Goal: Task Accomplishment & Management: Manage account settings

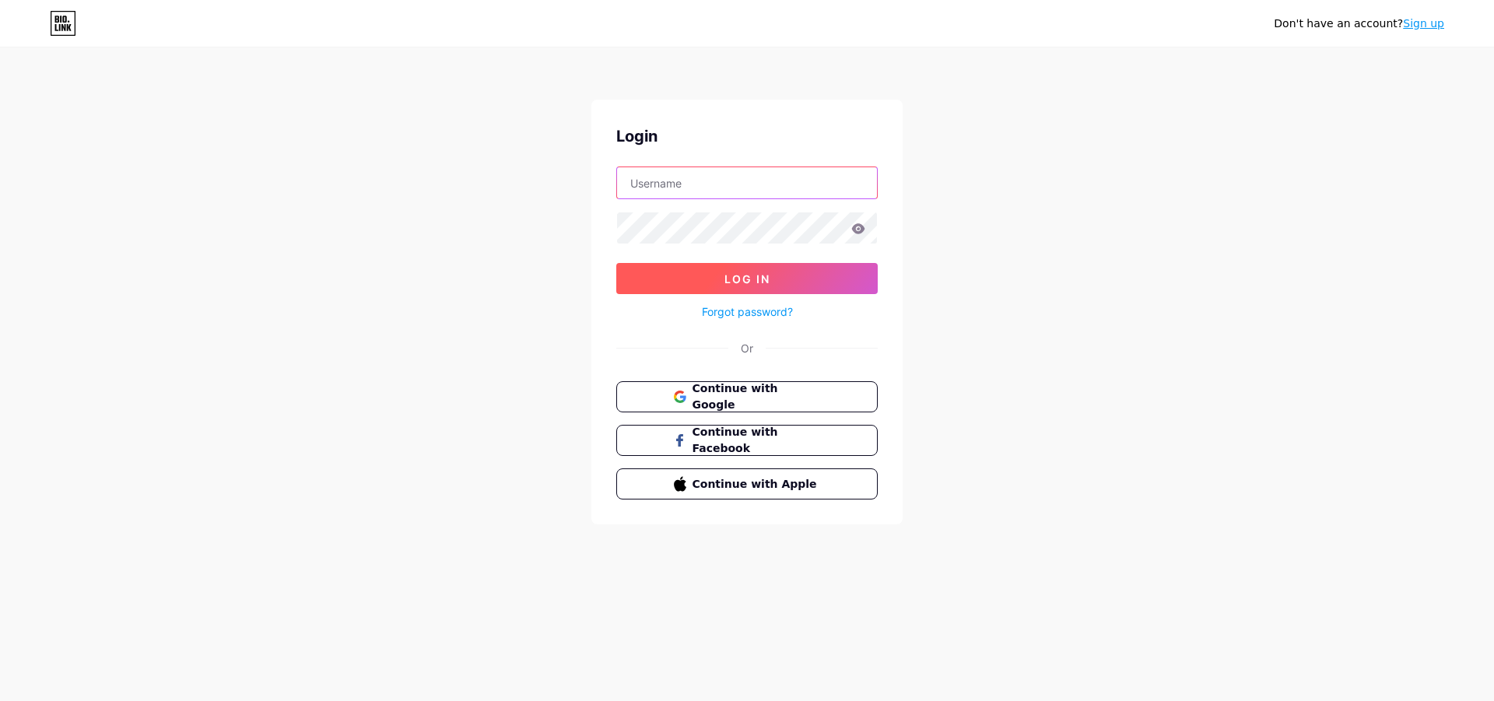
type input "[EMAIL_ADDRESS][DOMAIN_NAME]"
click at [715, 272] on button "Log In" at bounding box center [747, 278] width 262 height 31
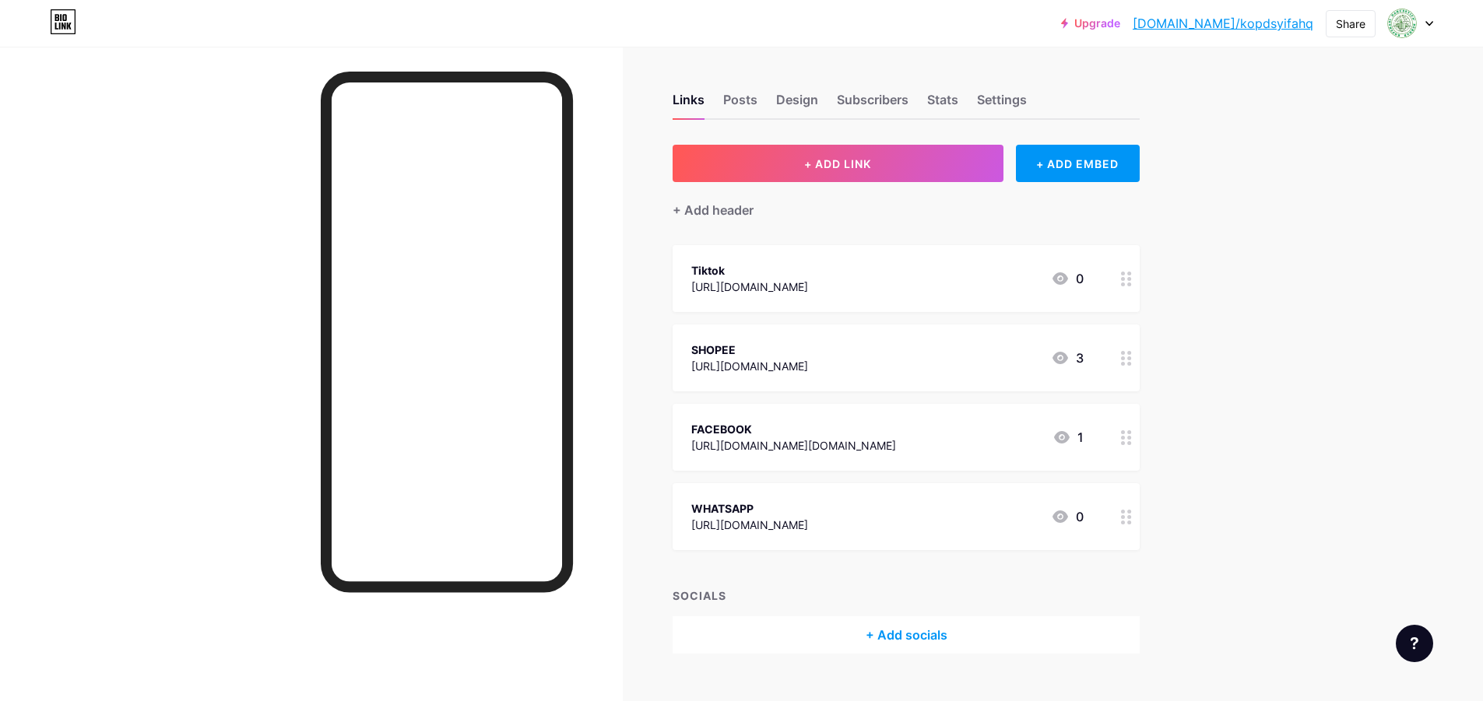
click at [921, 640] on div "+ Add socials" at bounding box center [905, 634] width 467 height 37
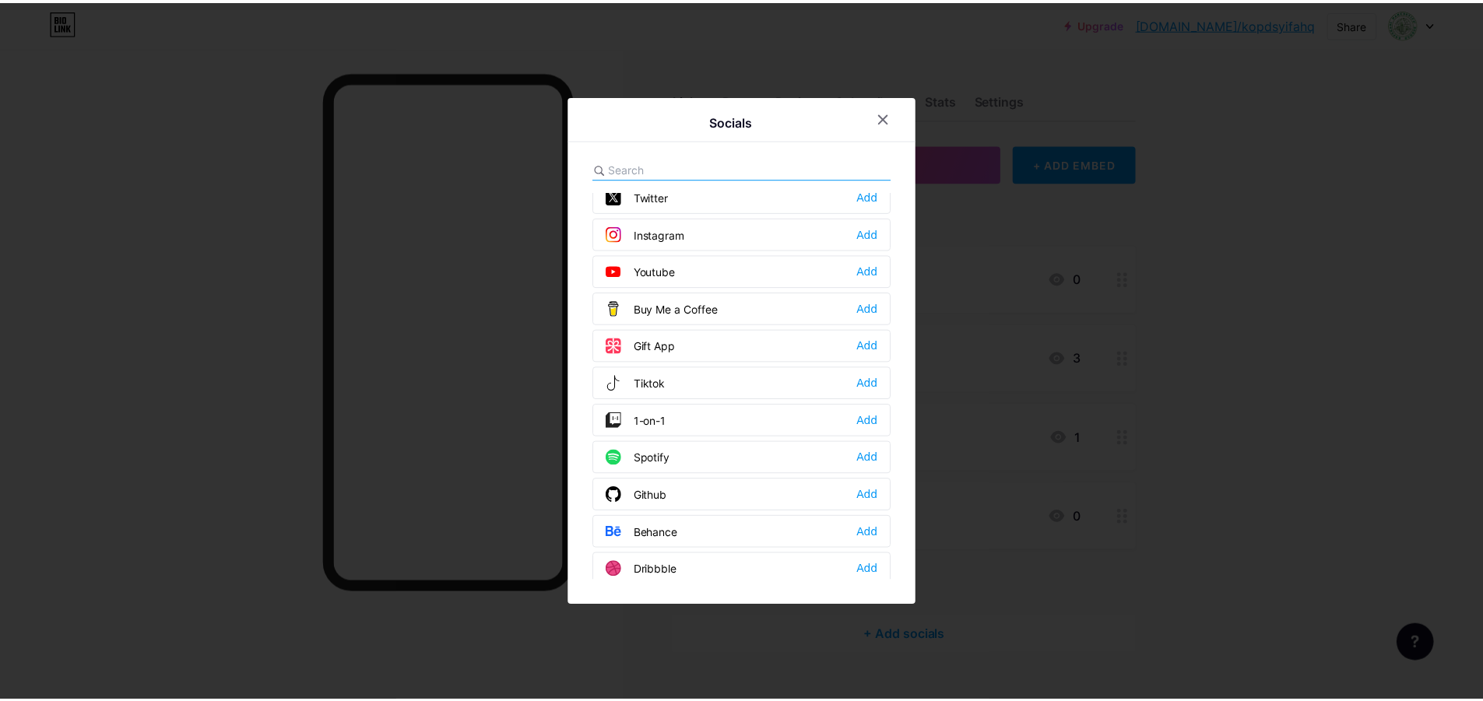
scroll to position [81, 0]
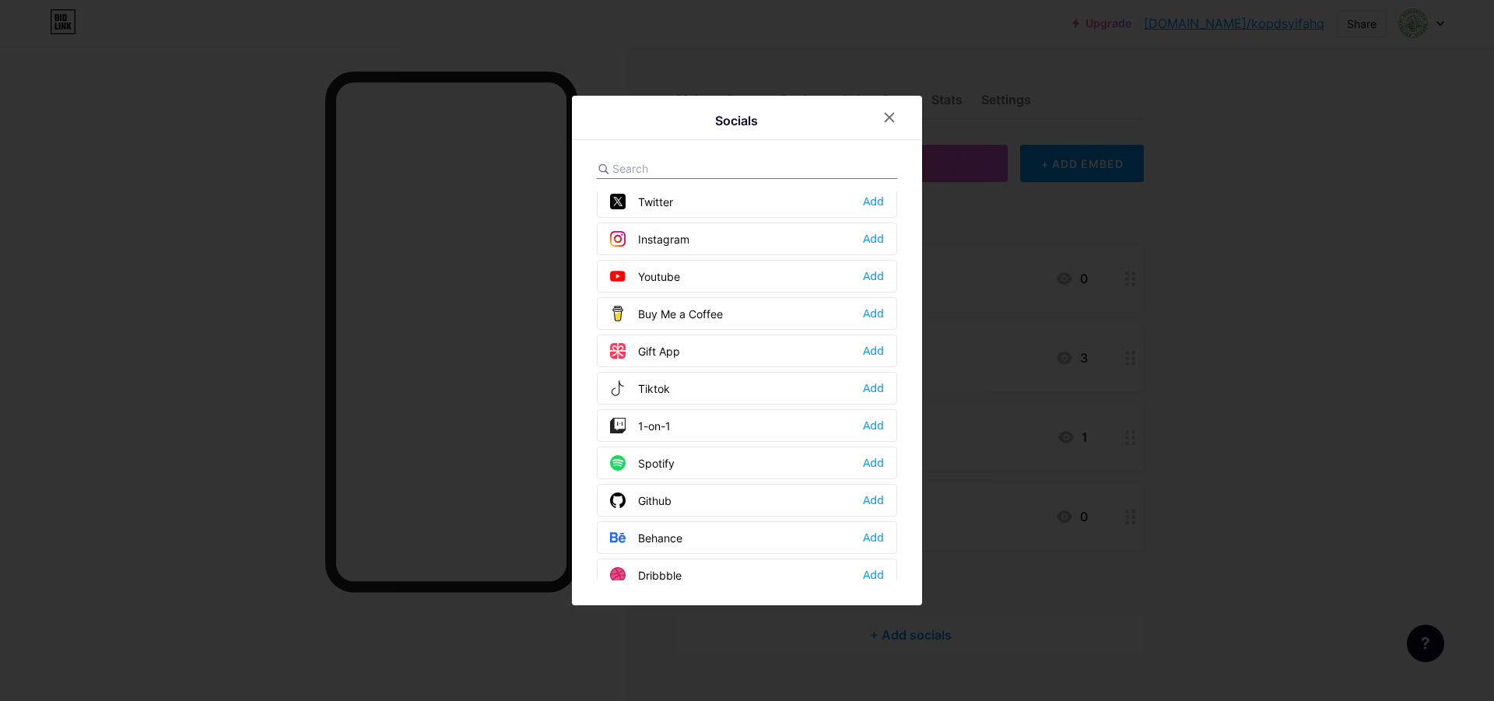
click at [699, 390] on div "Tiktok Add" at bounding box center [747, 388] width 300 height 33
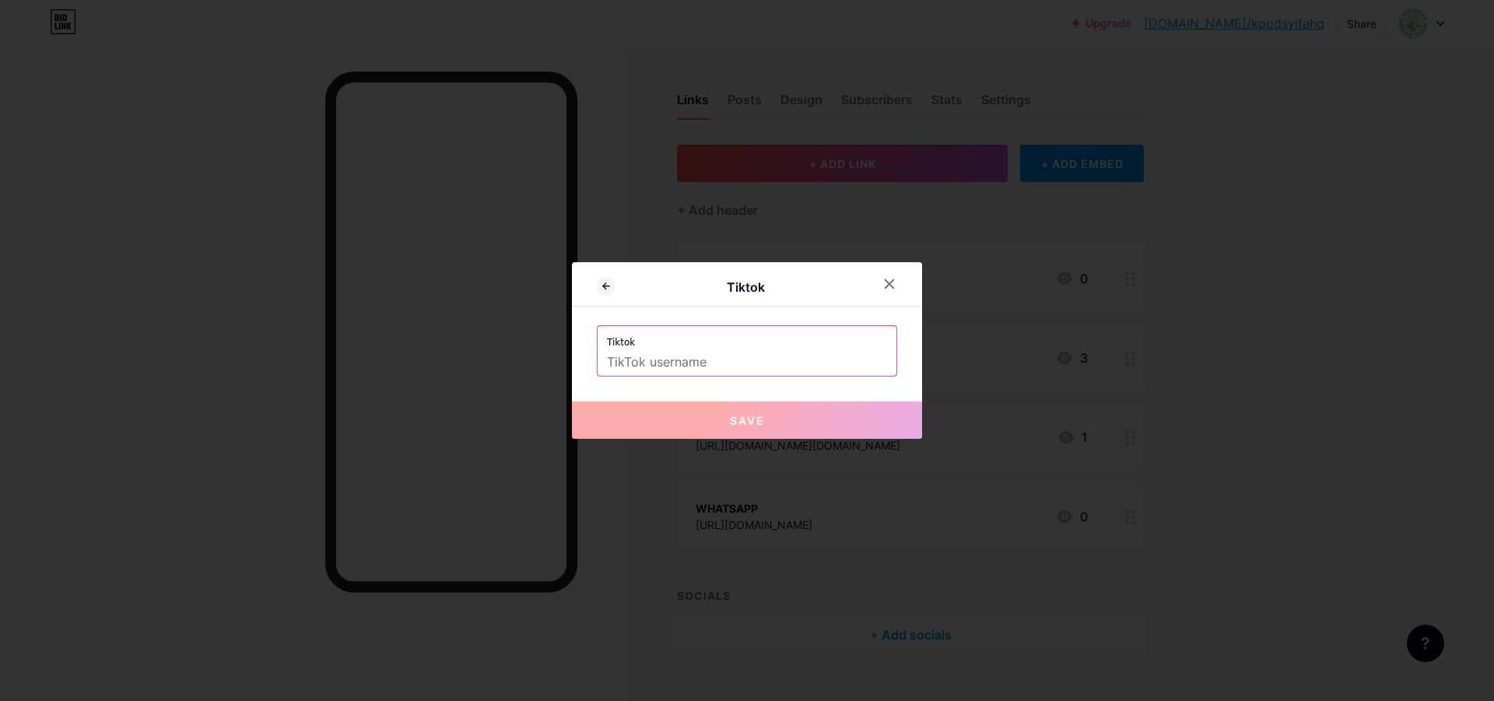
click at [714, 370] on input "text" at bounding box center [747, 362] width 280 height 26
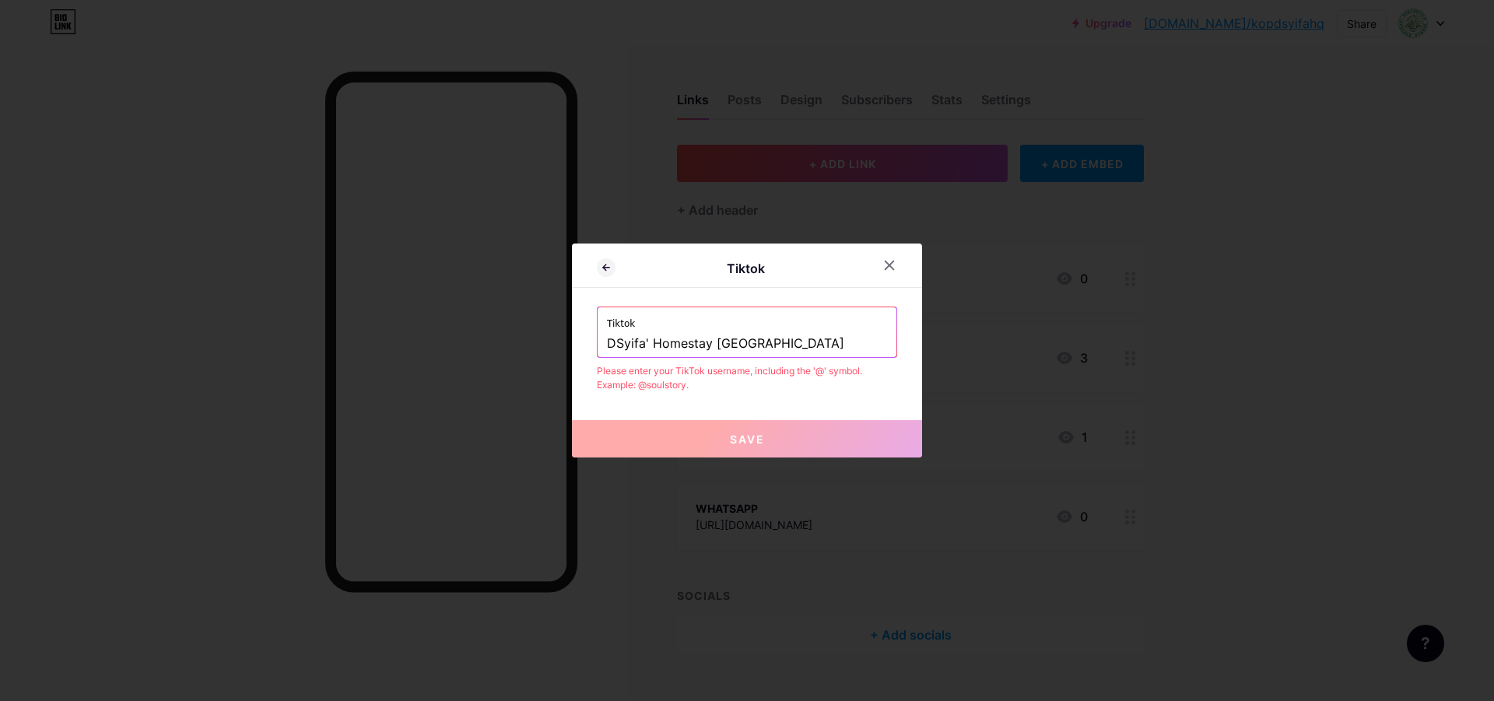
click at [607, 342] on input "DSyifa' Homestay [GEOGRAPHIC_DATA]" at bounding box center [747, 344] width 280 height 26
click at [785, 339] on input "@DSyifa' Homestay [GEOGRAPHIC_DATA]" at bounding box center [747, 344] width 280 height 26
drag, startPoint x: 791, startPoint y: 318, endPoint x: 713, endPoint y: 320, distance: 77.8
click at [642, 346] on div "Tiktok @DSyifa' Homestay [GEOGRAPHIC_DATA]" at bounding box center [747, 332] width 299 height 50
drag, startPoint x: 764, startPoint y: 346, endPoint x: 620, endPoint y: 345, distance: 144.0
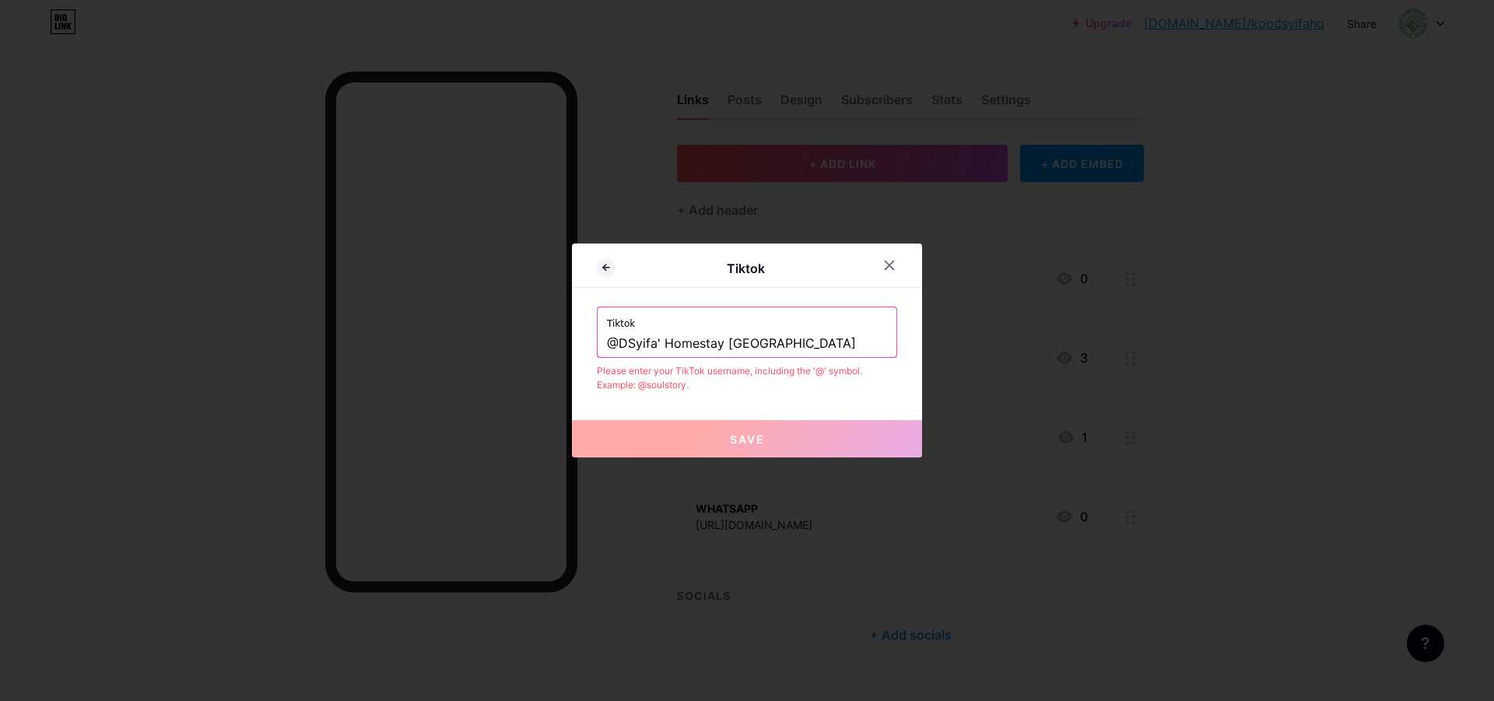
click at [620, 345] on input "@DSyifa' Homestay [GEOGRAPHIC_DATA]" at bounding box center [747, 344] width 280 height 26
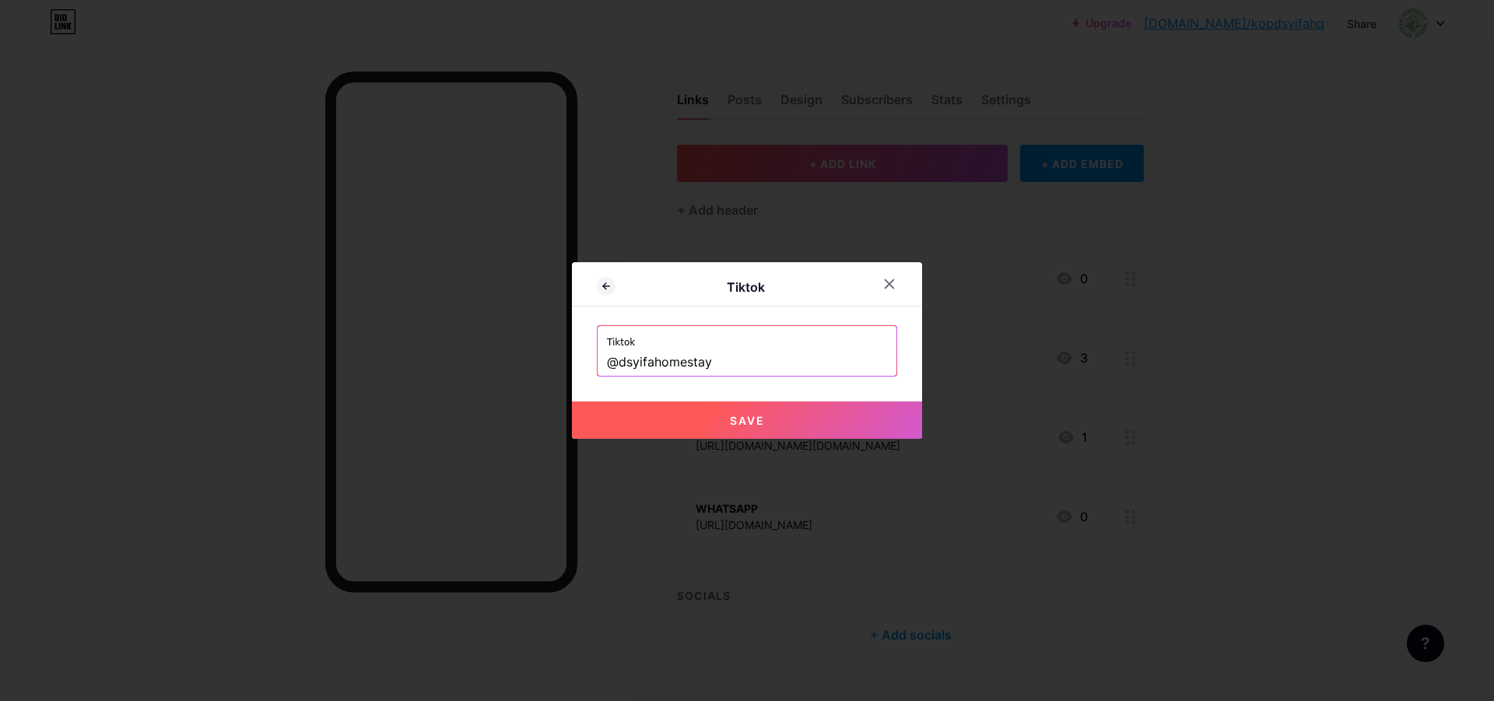
click at [781, 423] on button "Save" at bounding box center [747, 420] width 350 height 37
type input "[URL][DOMAIN_NAME]"
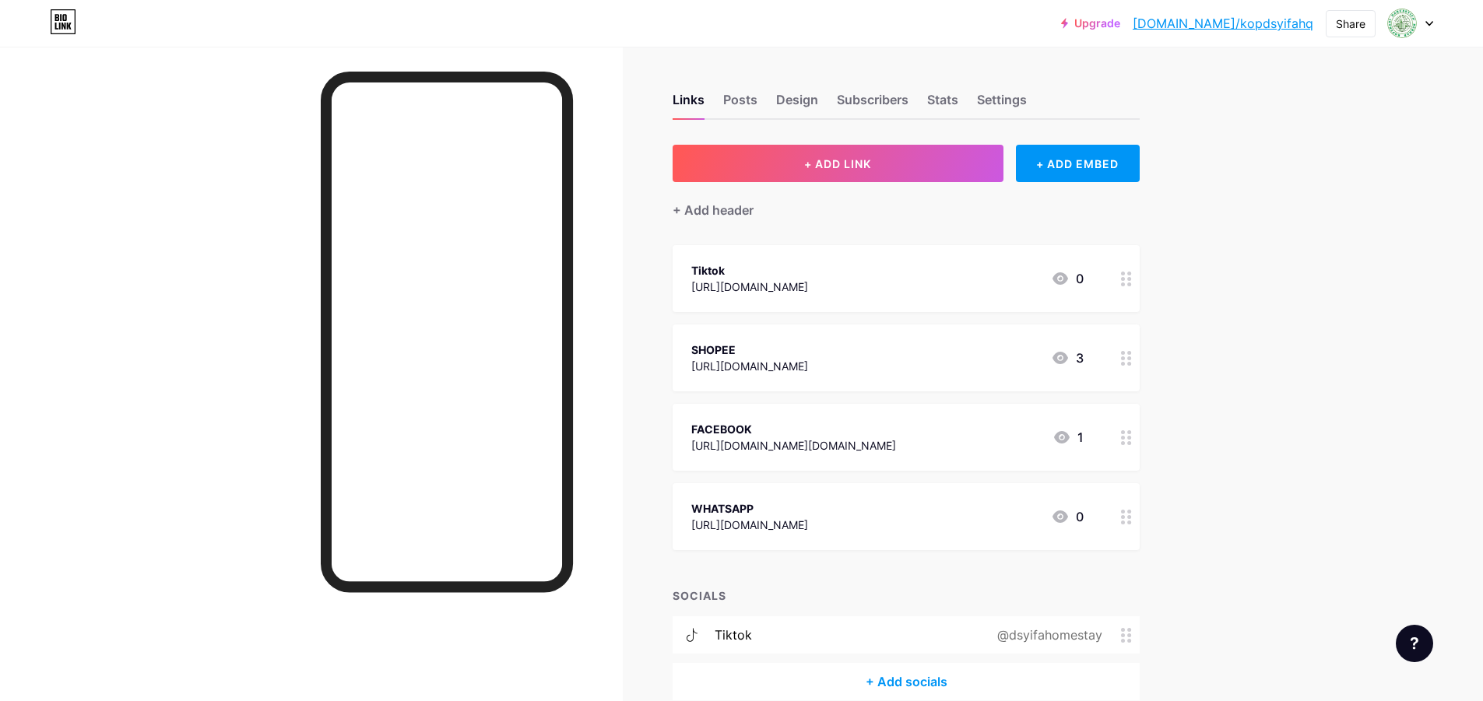
scroll to position [76, 0]
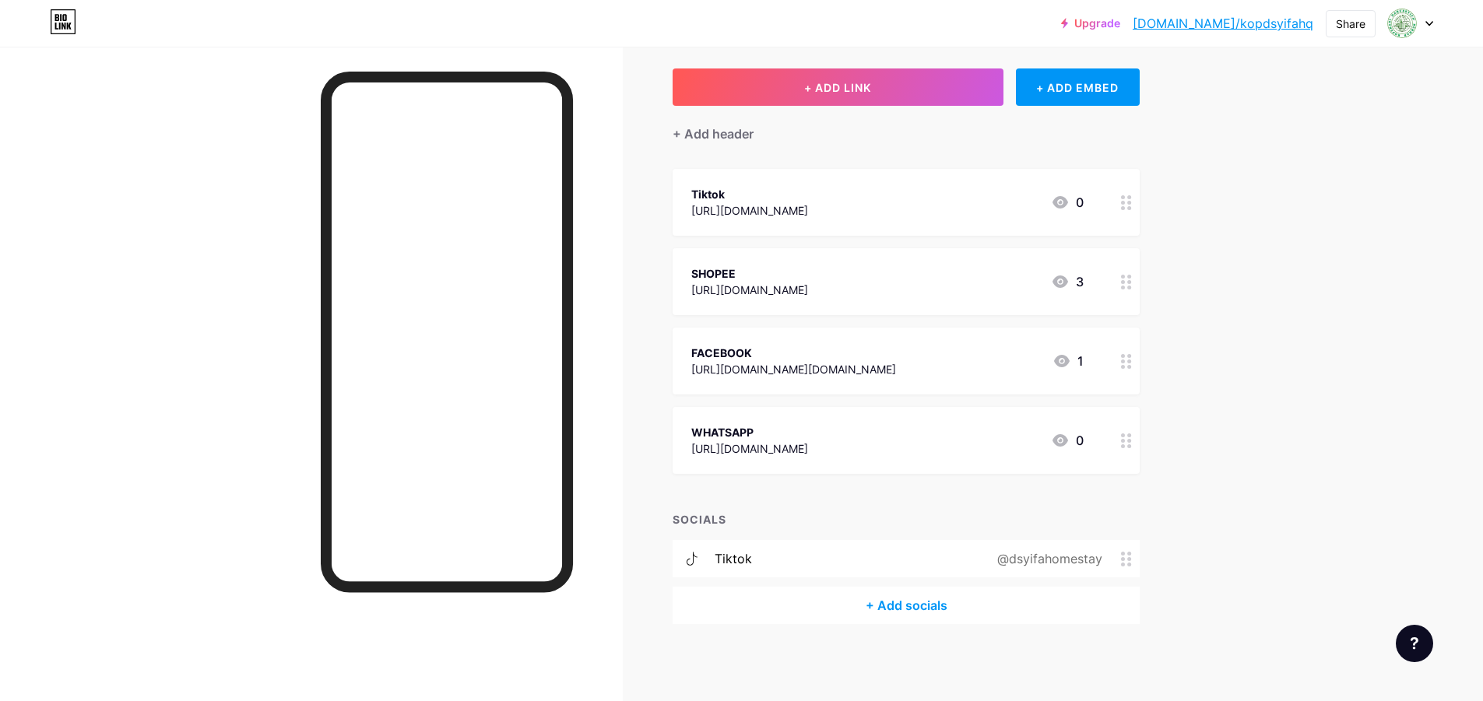
click at [1131, 552] on circle at bounding box center [1129, 554] width 4 height 4
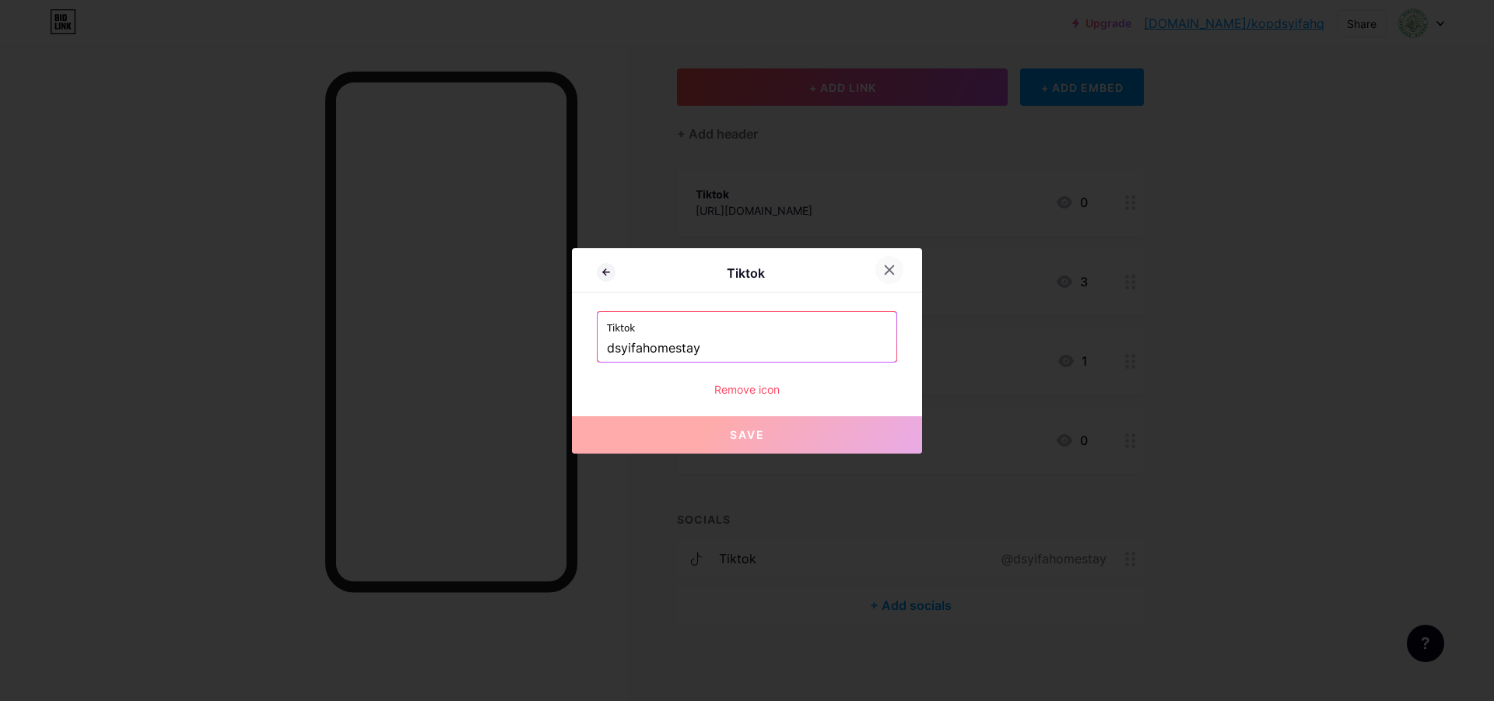
click at [890, 268] on icon at bounding box center [889, 270] width 12 height 12
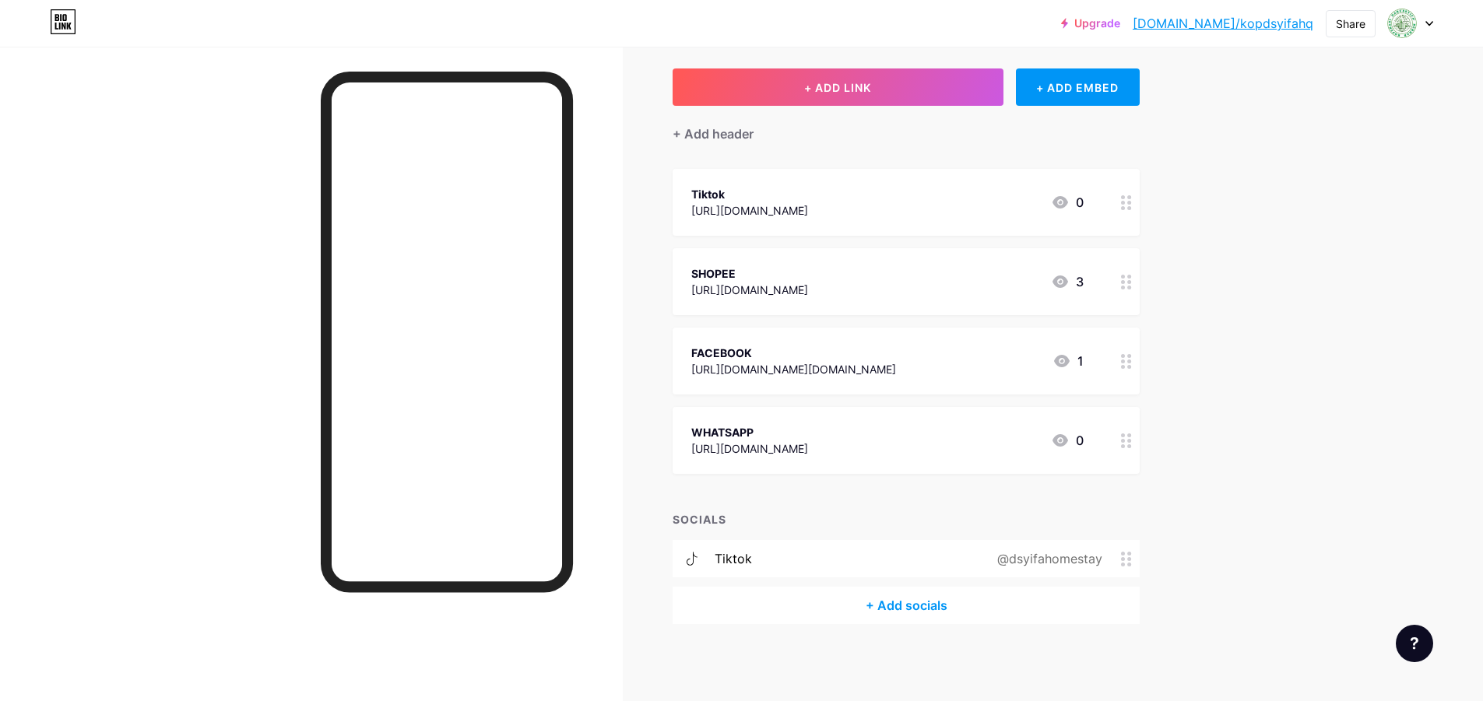
click at [825, 556] on div "tiktok @dsyifahomestay" at bounding box center [905, 558] width 467 height 37
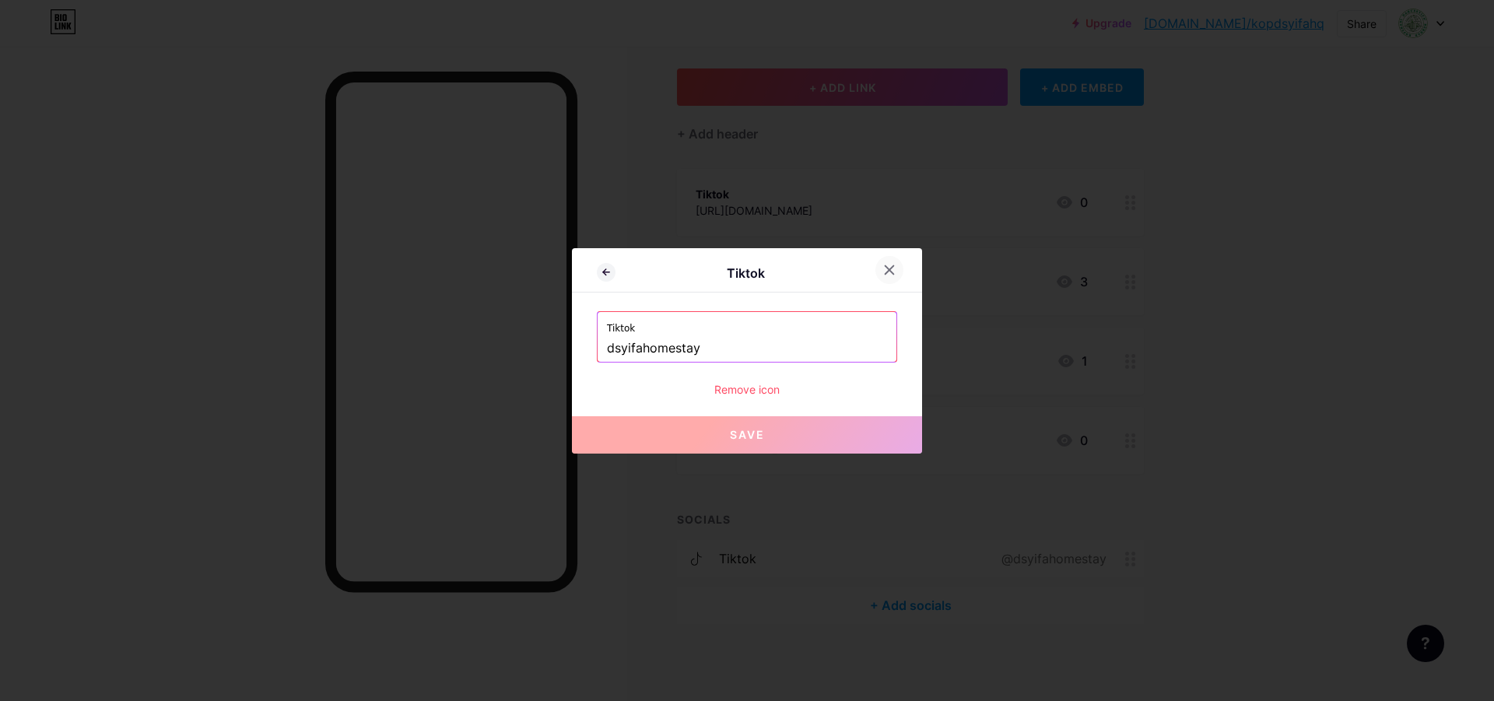
click at [890, 276] on div at bounding box center [890, 270] width 28 height 28
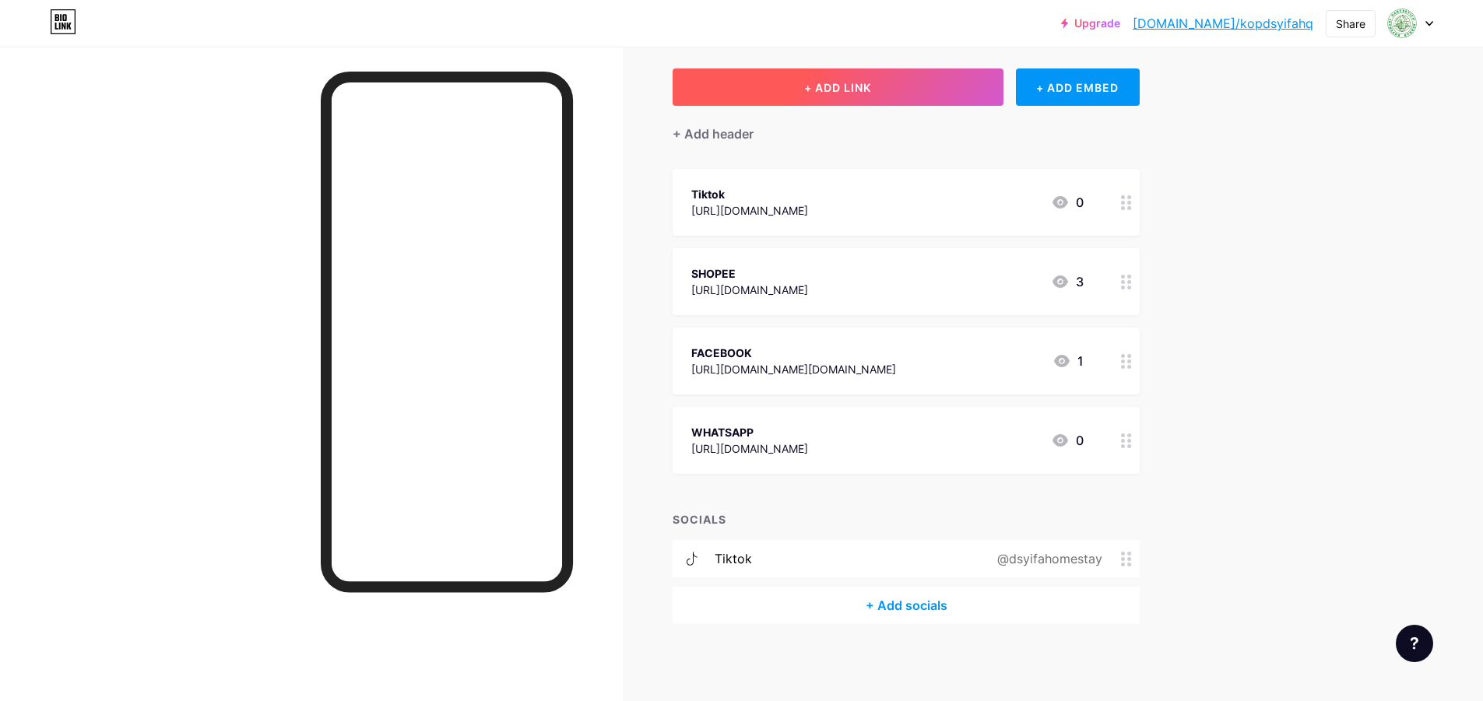
click at [757, 91] on button "+ ADD LINK" at bounding box center [837, 86] width 331 height 37
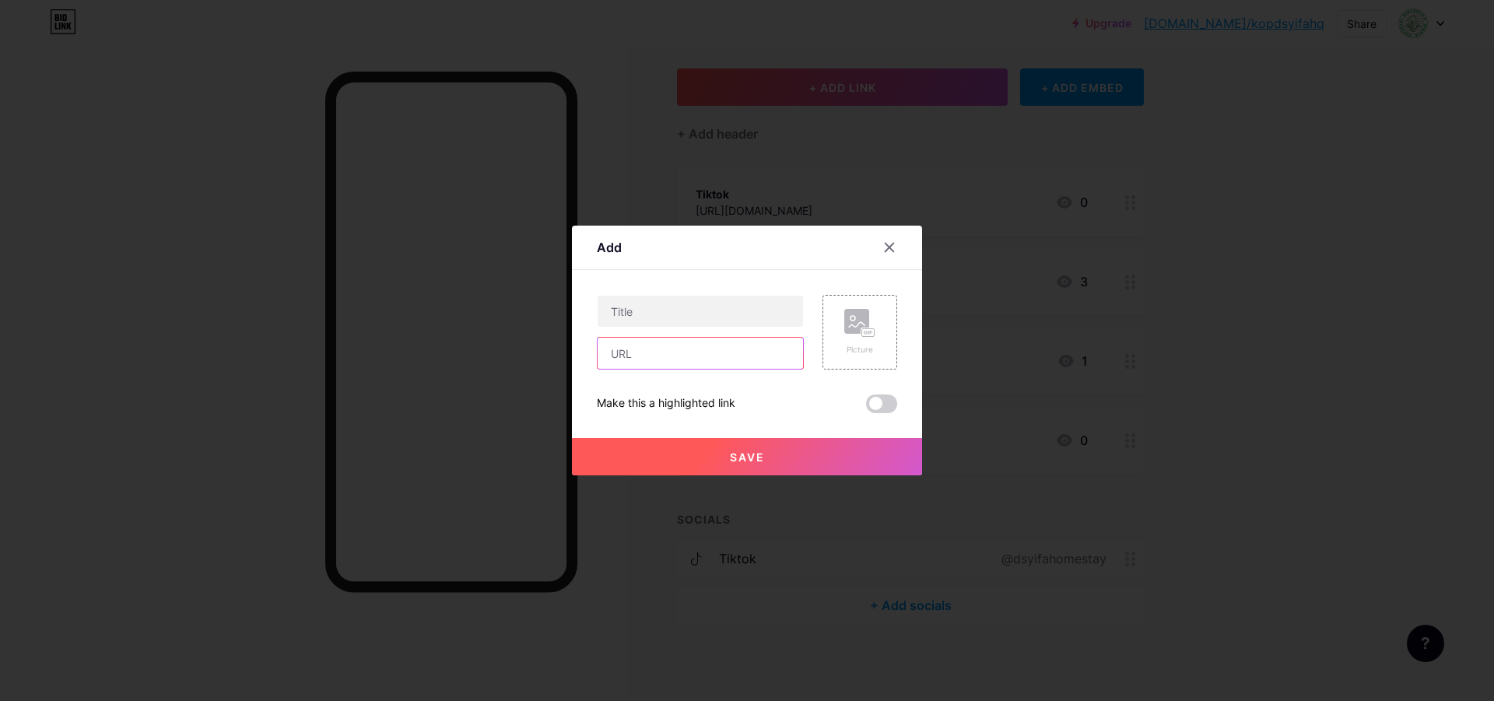
click at [667, 353] on input "text" at bounding box center [700, 353] width 205 height 31
paste input "[URL][DOMAIN_NAME]"
type input "[URL][DOMAIN_NAME]"
click at [648, 310] on input "text" at bounding box center [700, 311] width 205 height 31
type input "D"
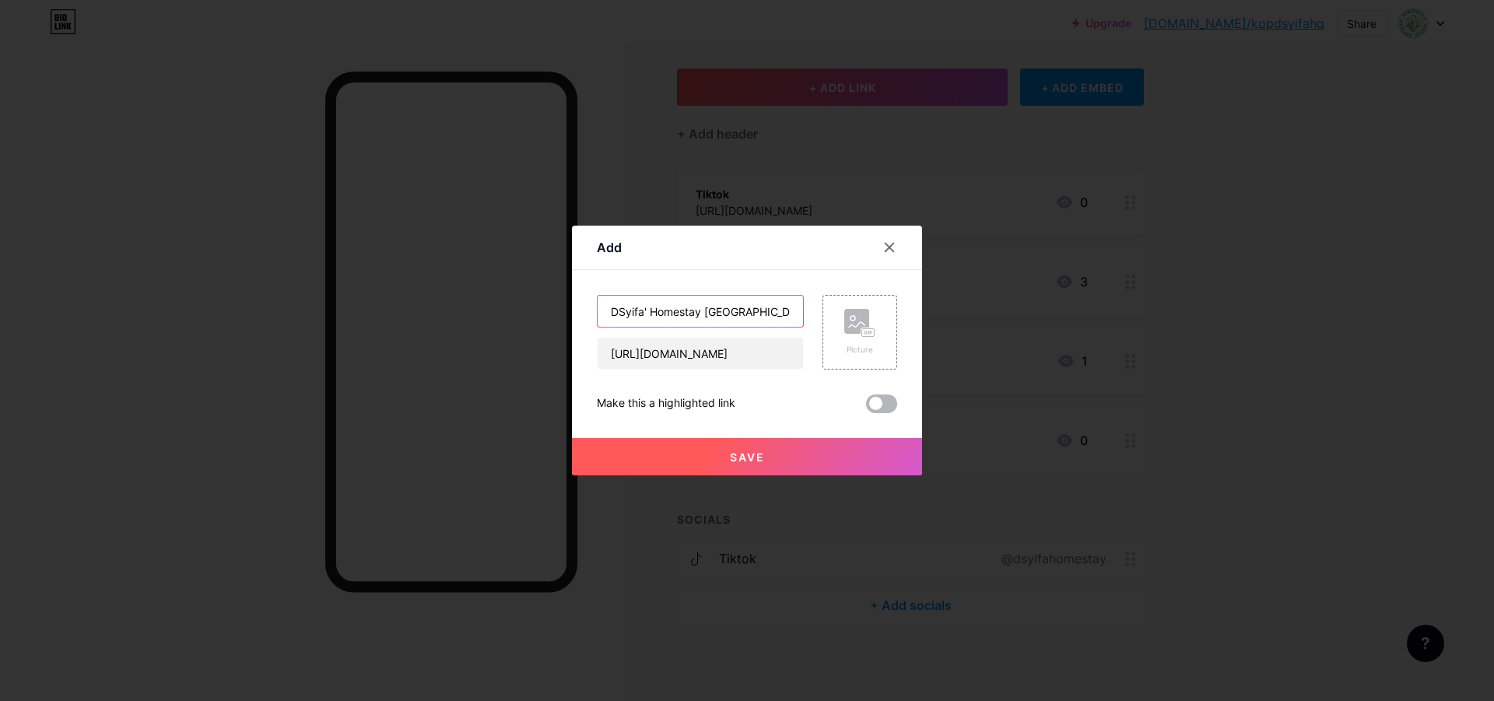
type input "DSyifa' Homestay [GEOGRAPHIC_DATA]"
click at [887, 399] on span at bounding box center [881, 404] width 31 height 19
click at [866, 408] on input "checkbox" at bounding box center [866, 408] width 0 height 0
click at [874, 348] on div "Picture" at bounding box center [859, 350] width 31 height 12
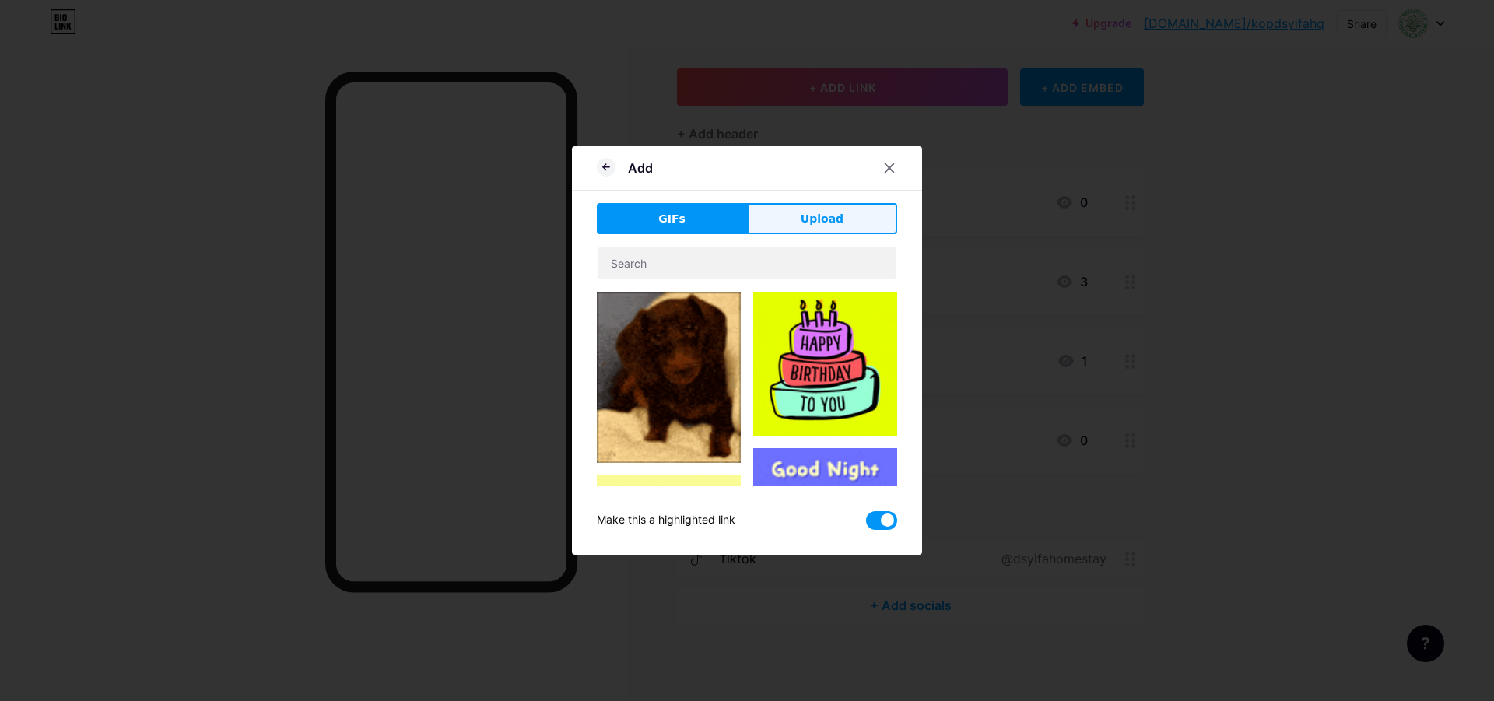
click at [858, 226] on button "Upload" at bounding box center [822, 218] width 150 height 31
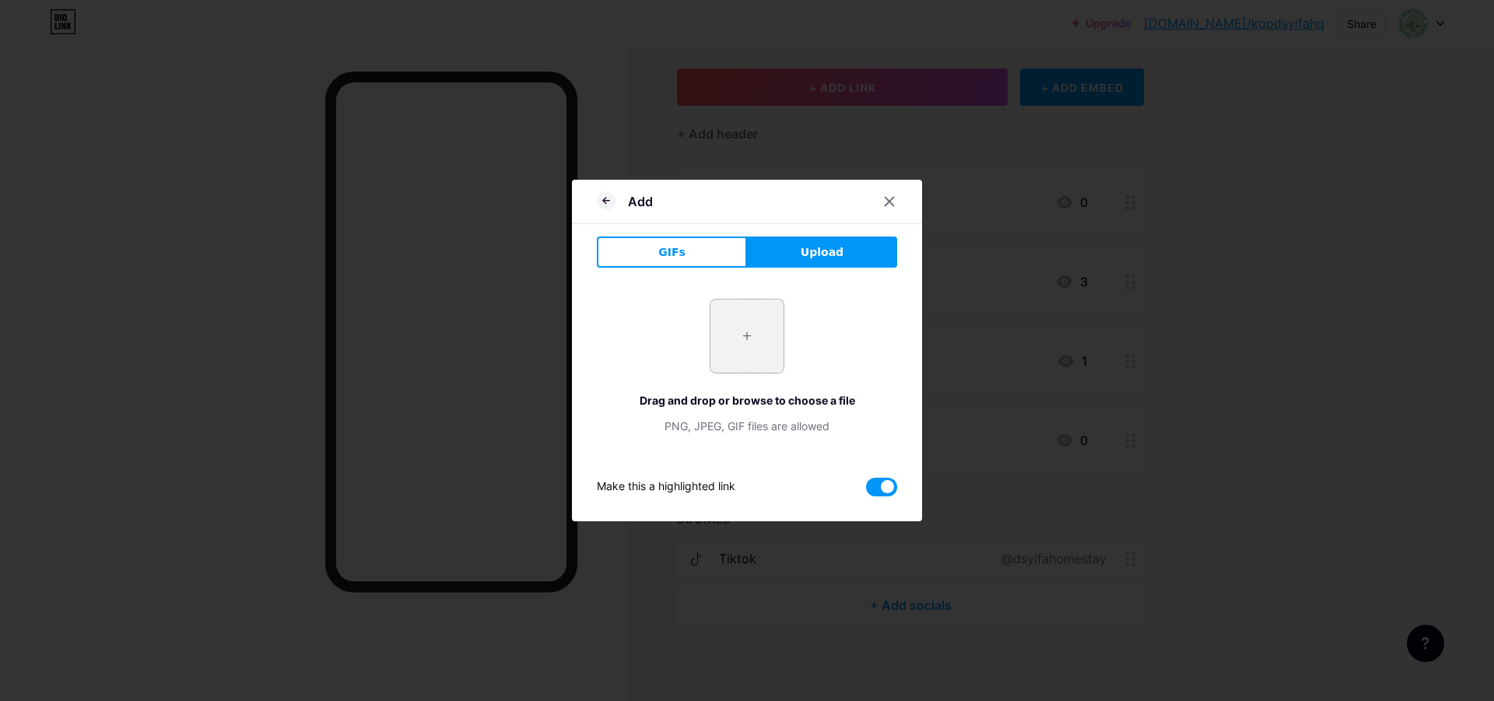
click at [750, 313] on input "file" at bounding box center [747, 336] width 73 height 73
type input "C:\fakepath\Homestay 2025 poster.jpg"
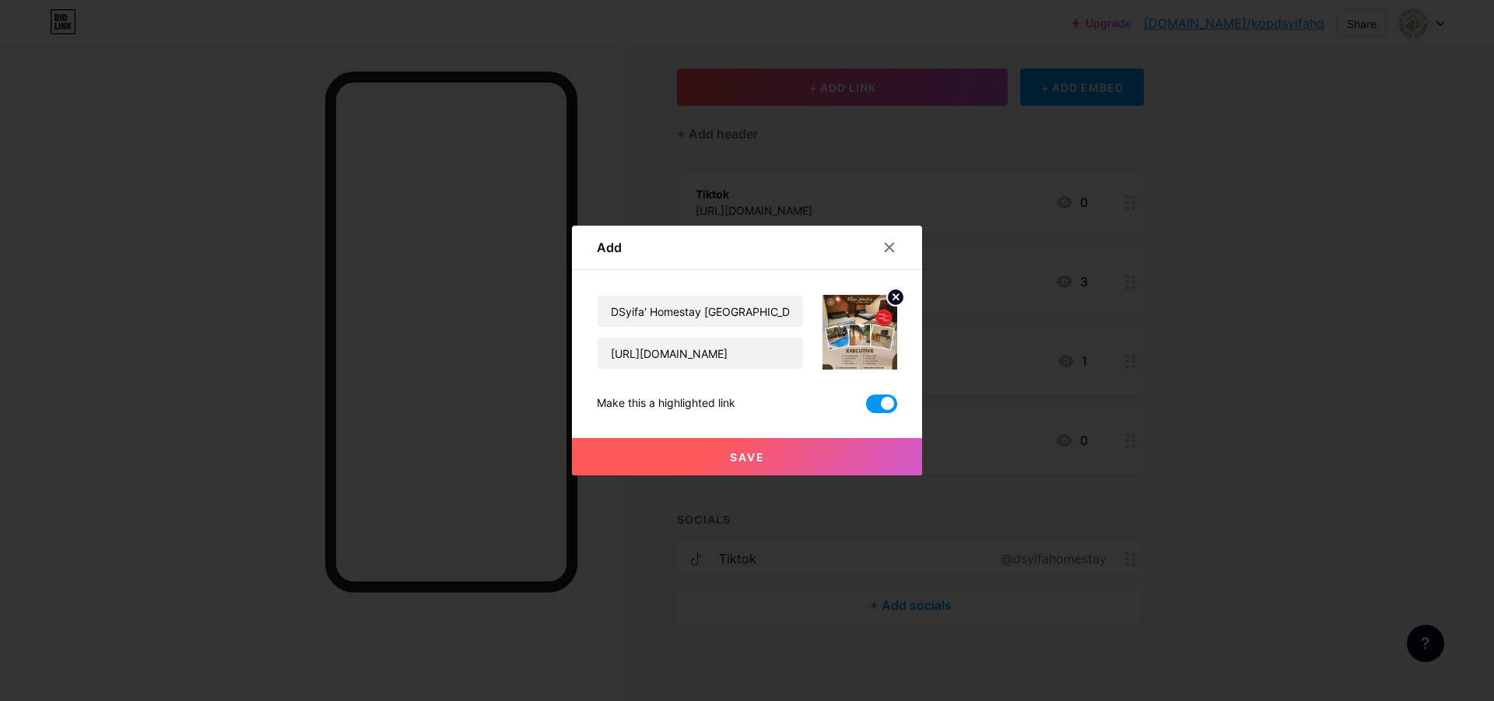
drag, startPoint x: 780, startPoint y: 459, endPoint x: 805, endPoint y: 439, distance: 32.1
click at [781, 459] on button "Save" at bounding box center [747, 456] width 350 height 37
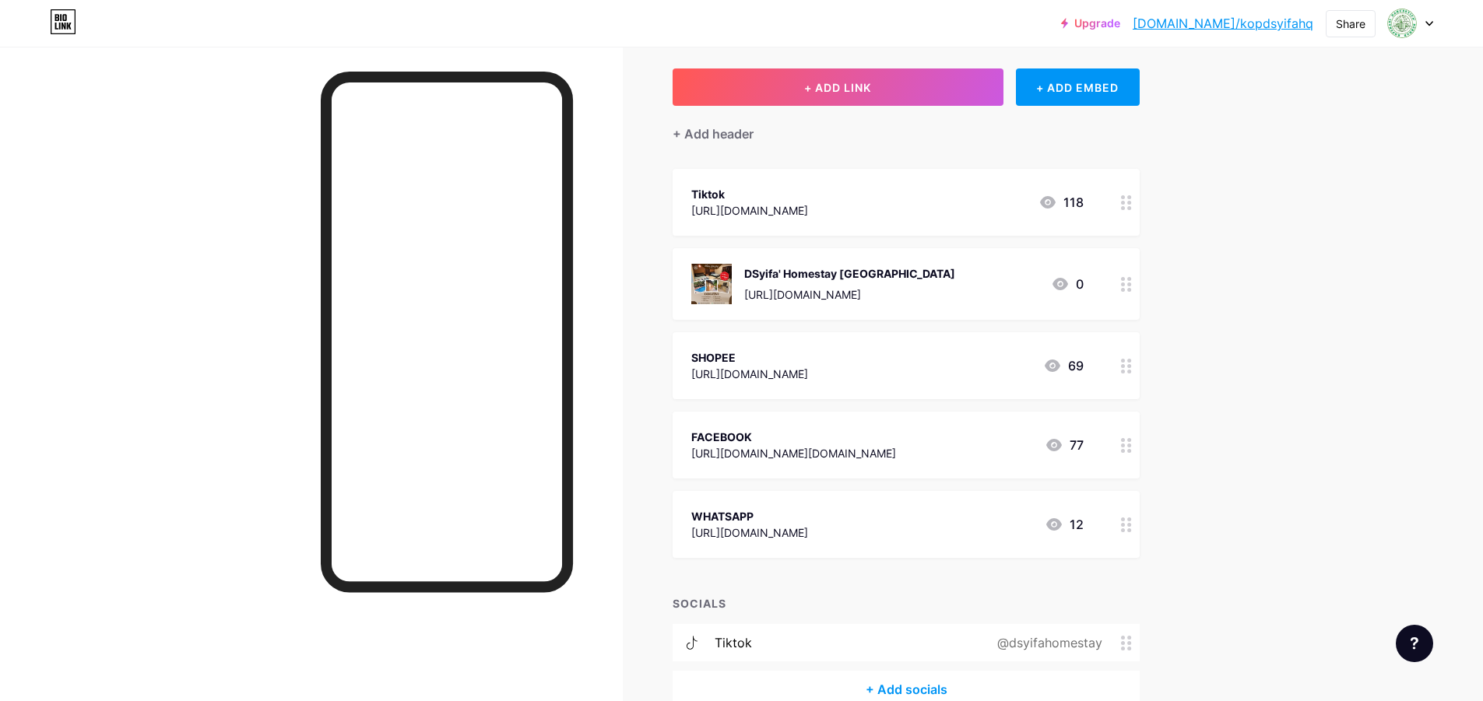
click at [1126, 639] on icon at bounding box center [1126, 643] width 11 height 15
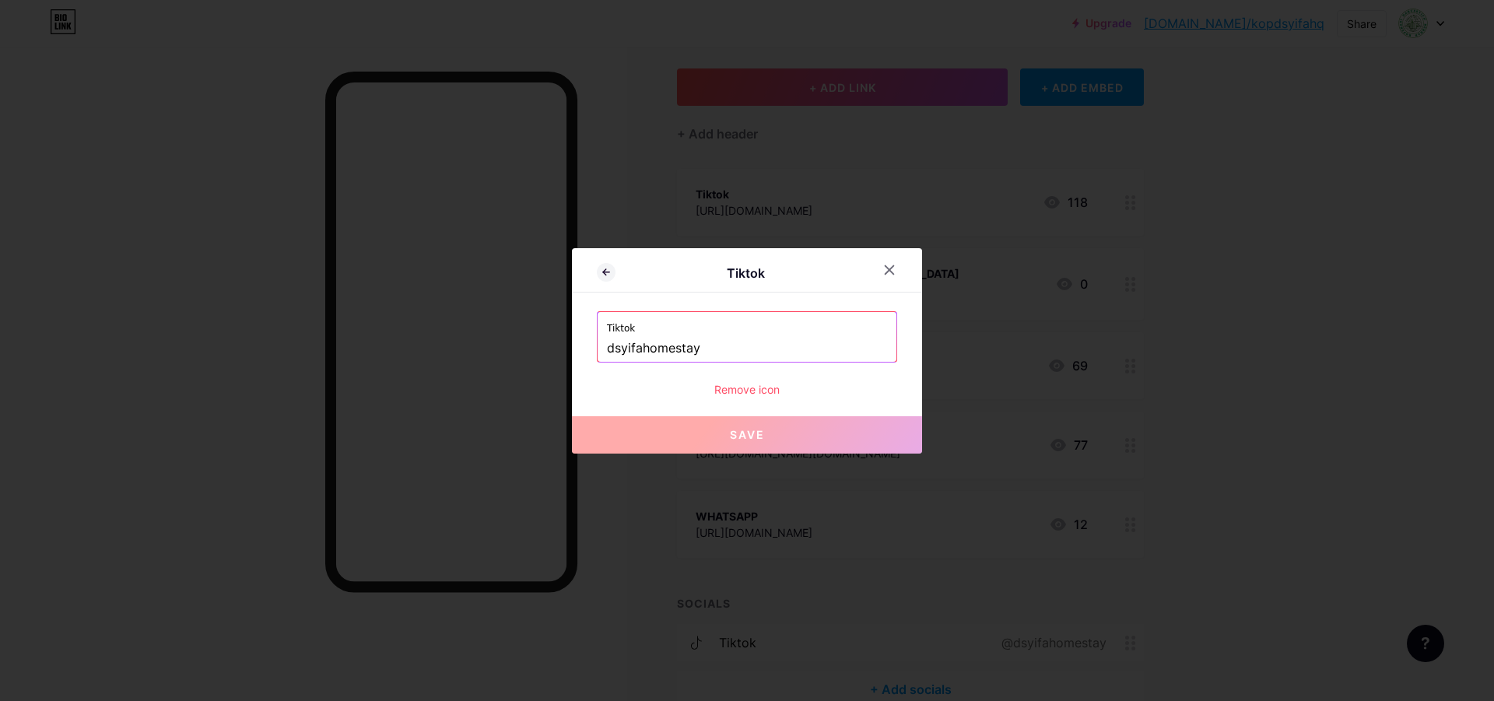
click at [765, 387] on div "Remove icon" at bounding box center [747, 389] width 300 height 16
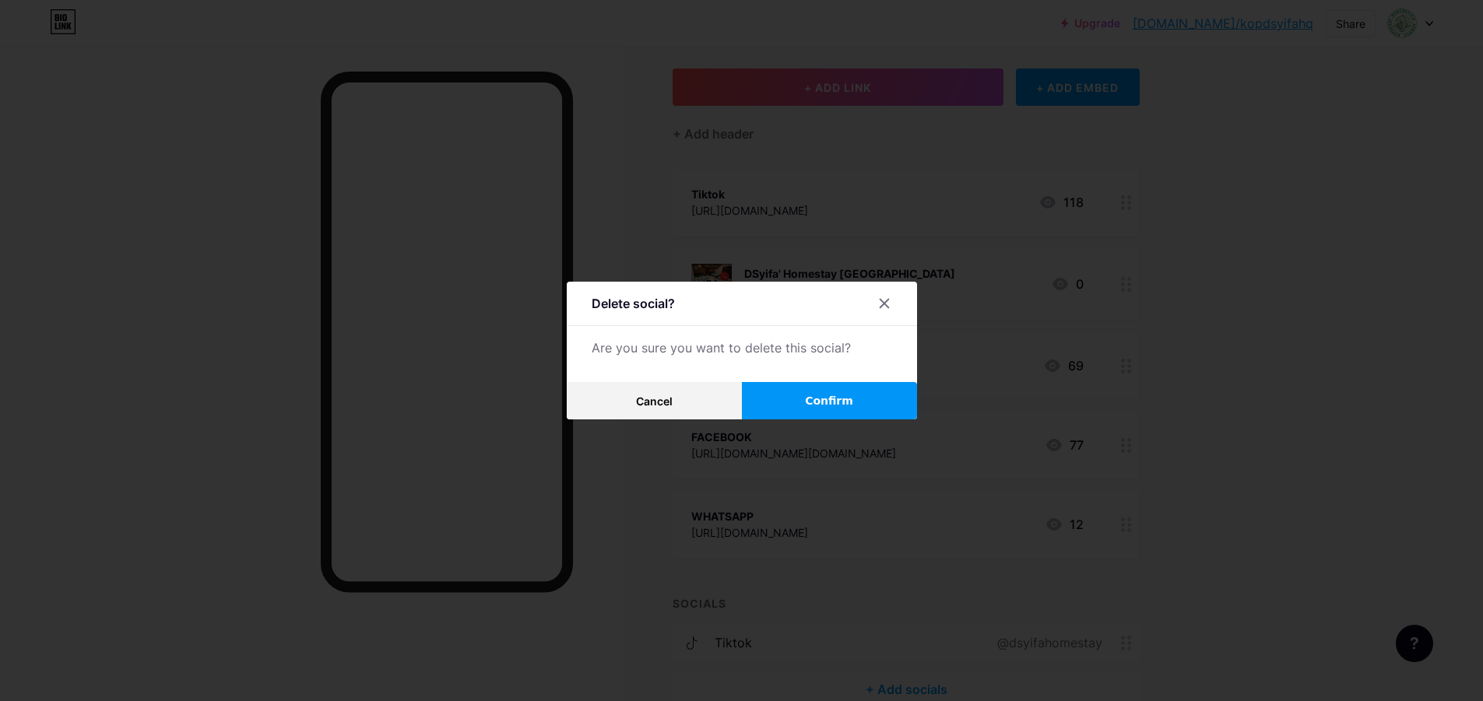
click at [812, 404] on button "Confirm" at bounding box center [829, 400] width 175 height 37
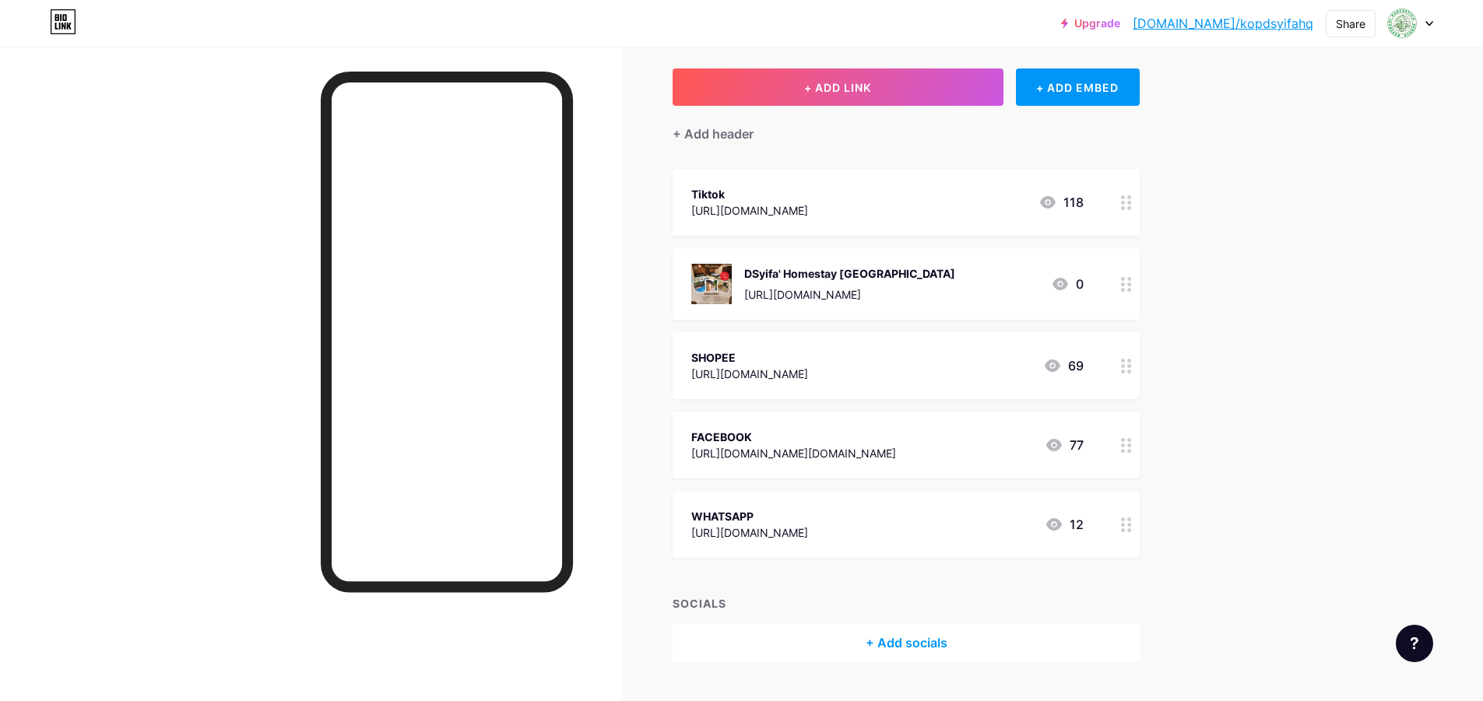
drag, startPoint x: 1115, startPoint y: 287, endPoint x: 1128, endPoint y: 231, distance: 57.6
click at [1128, 231] on span "Tiktok [URL][DOMAIN_NAME] 118 DSyifa' Homestay [GEOGRAPHIC_DATA] [URL][DOMAIN_N…" at bounding box center [905, 363] width 467 height 389
click at [1182, 250] on div "Links Posts Design Subscribers Stats Settings + ADD LINK + ADD EMBED + Add head…" at bounding box center [602, 354] width 1205 height 769
click at [1174, 285] on div "Links Posts Design Subscribers Stats Settings + ADD LINK + ADD EMBED + Add head…" at bounding box center [602, 354] width 1205 height 769
click at [631, 283] on div "Links Posts Design Subscribers Stats Settings + ADD LINK + ADD EMBED + Add head…" at bounding box center [602, 354] width 1205 height 769
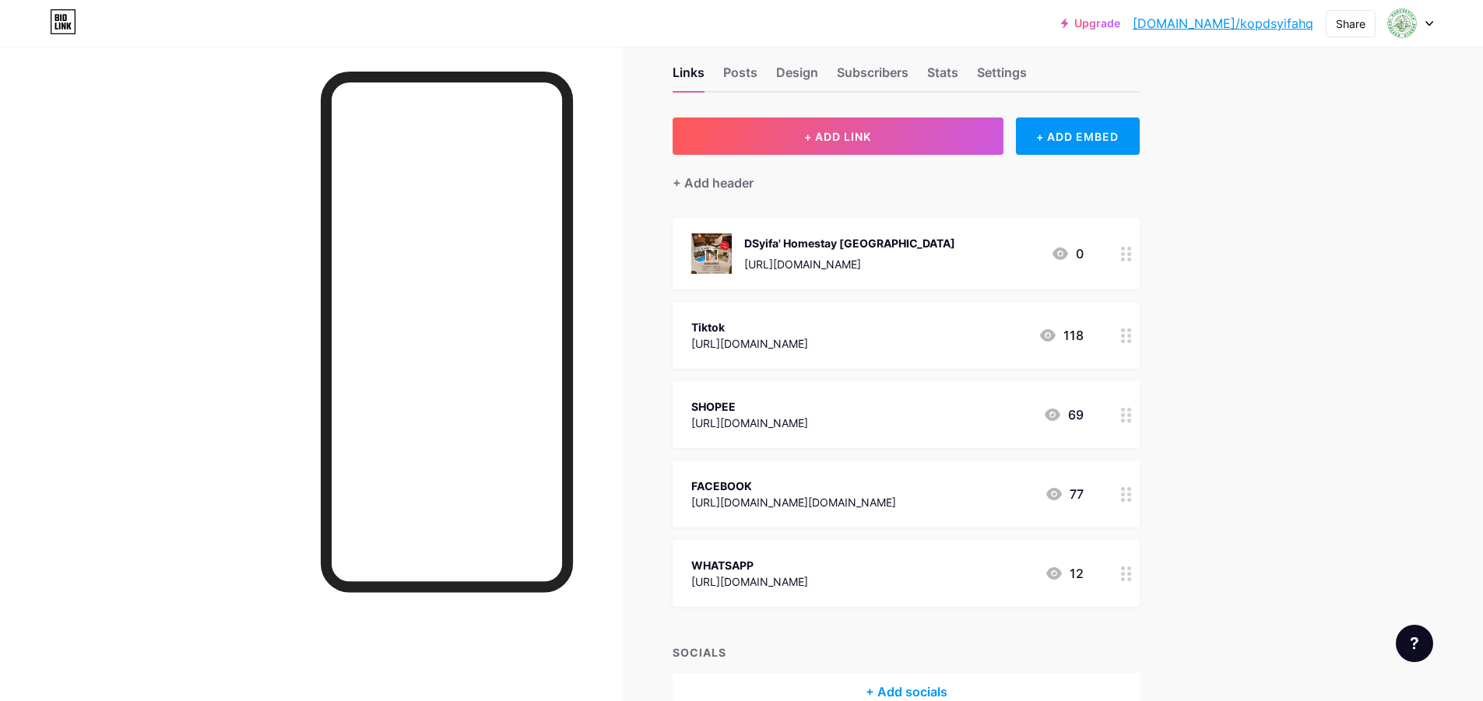
scroll to position [0, 0]
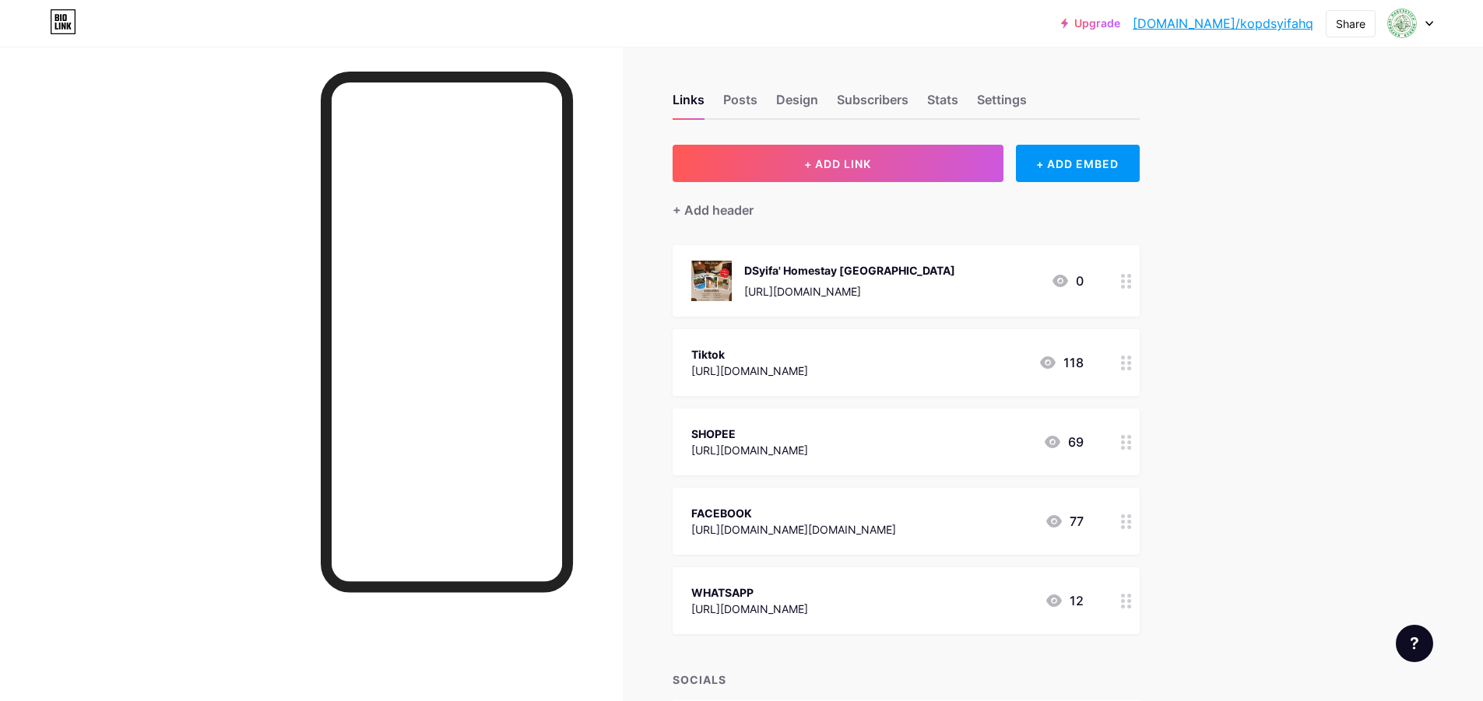
click at [1120, 25] on link "Upgrade" at bounding box center [1090, 23] width 59 height 12
click at [1361, 29] on div "Share" at bounding box center [1351, 24] width 30 height 16
click at [1261, 118] on div "Get my QR code" at bounding box center [1240, 117] width 97 height 19
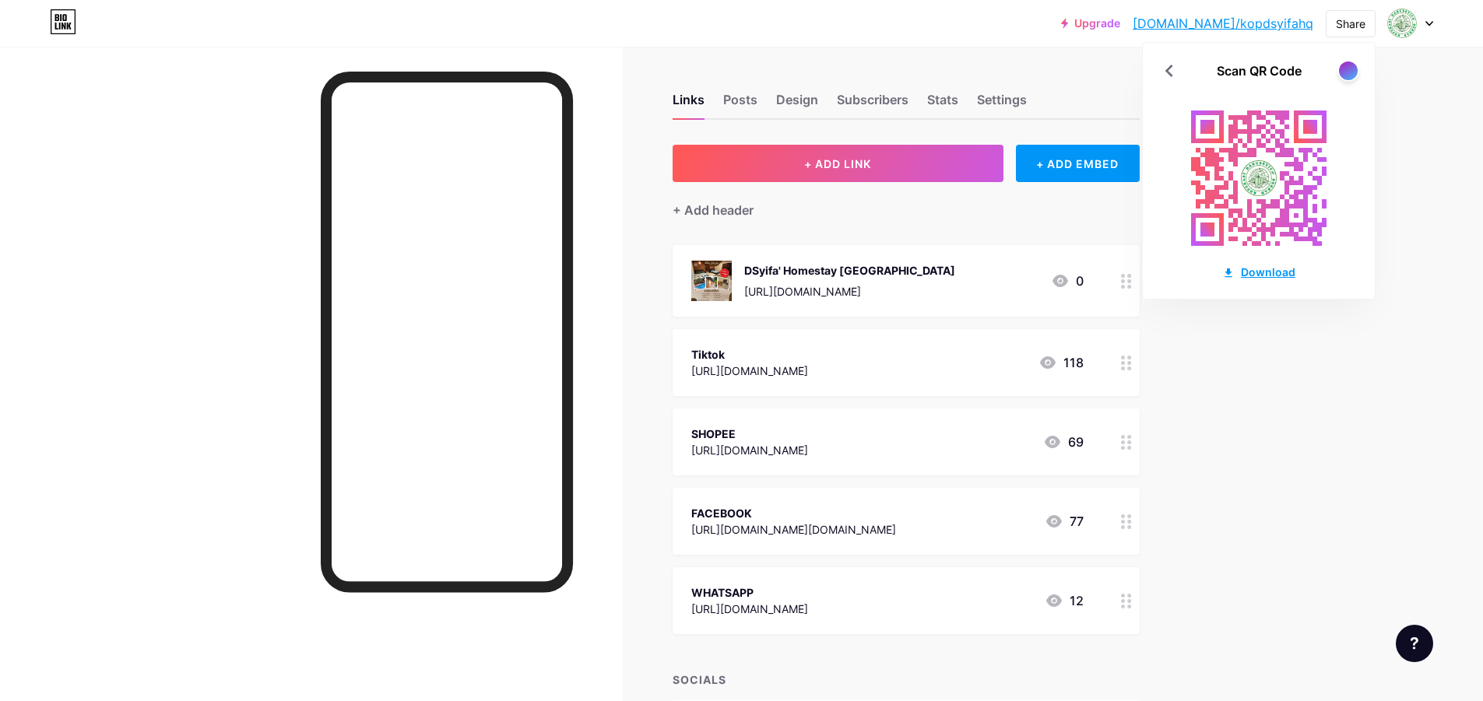
click at [1260, 273] on div "Download" at bounding box center [1258, 272] width 73 height 16
drag, startPoint x: 748, startPoint y: 98, endPoint x: 758, endPoint y: 103, distance: 11.1
click at [756, 101] on div "Posts" at bounding box center [740, 104] width 34 height 28
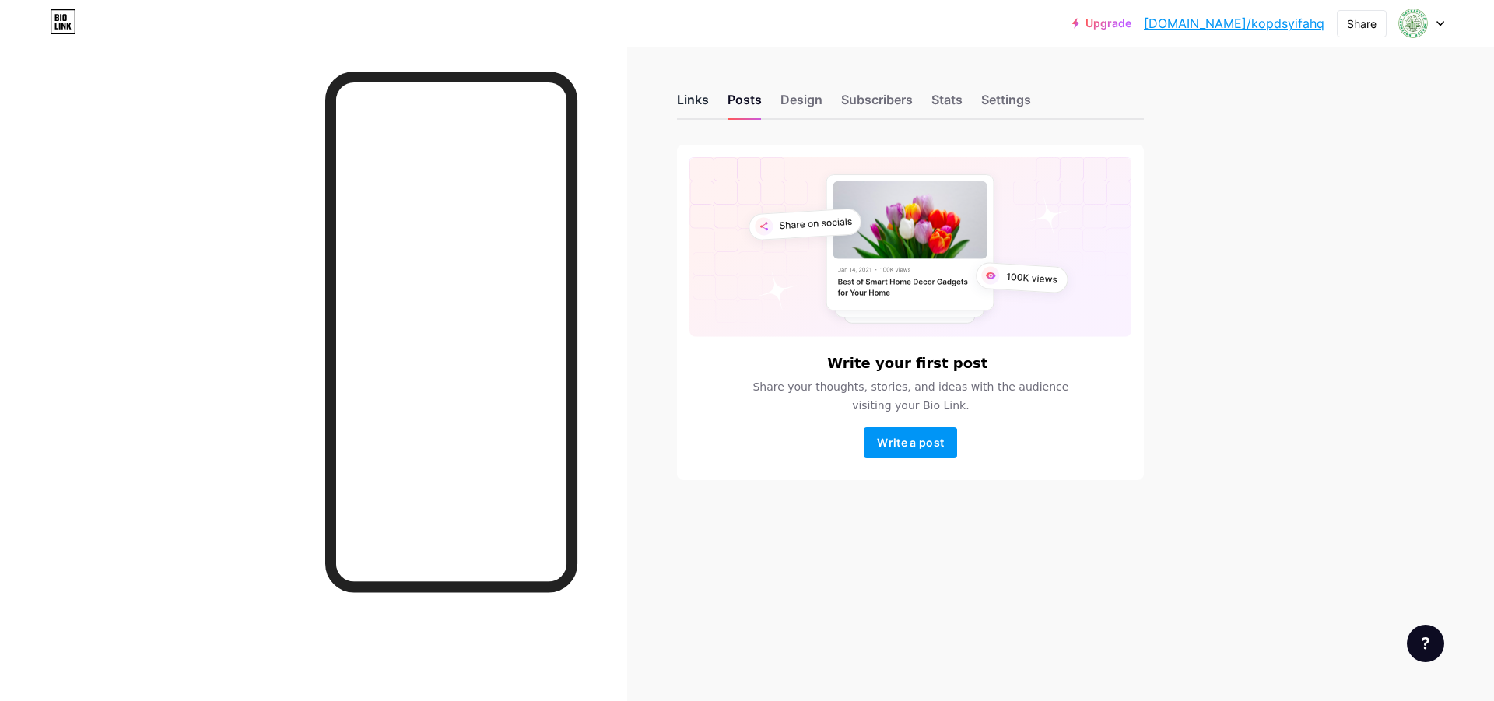
click at [700, 99] on div "Links" at bounding box center [693, 104] width 32 height 28
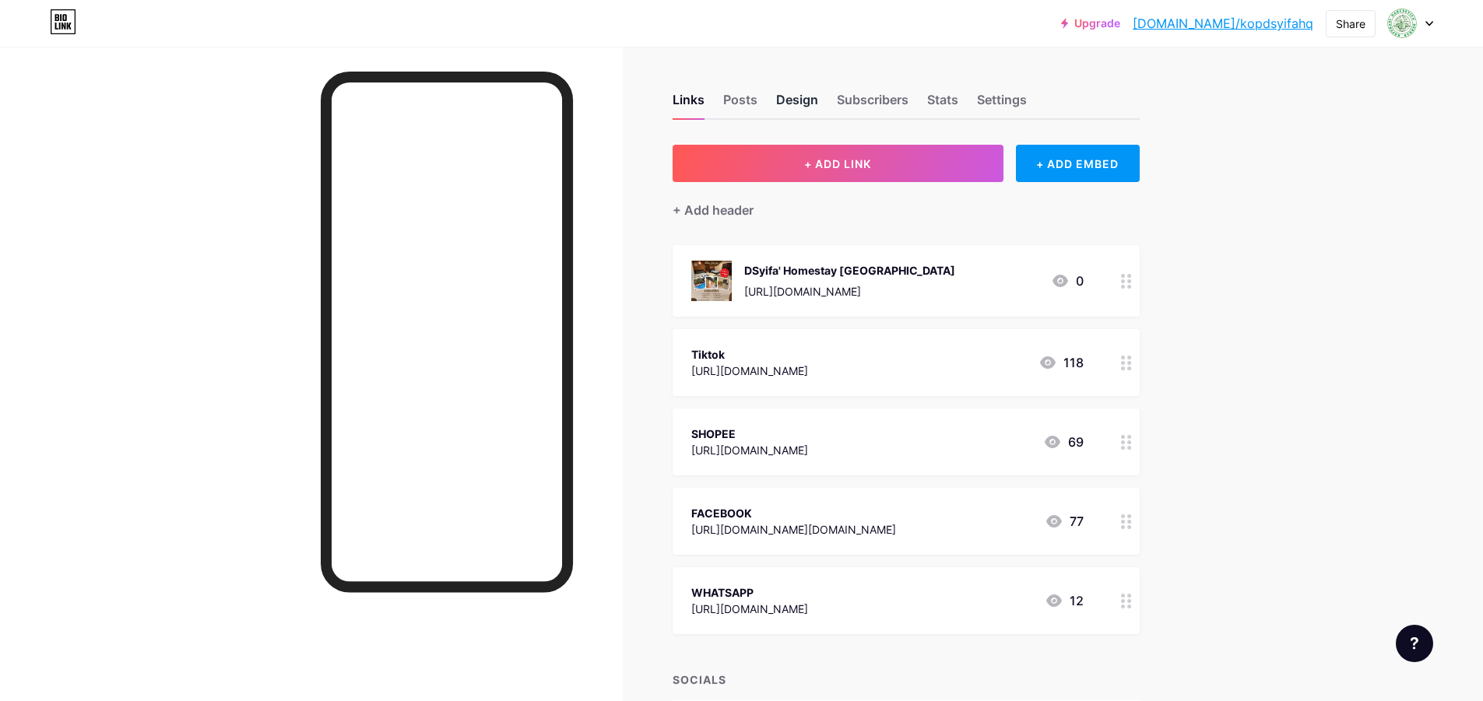
click at [809, 101] on div "Design" at bounding box center [797, 104] width 42 height 28
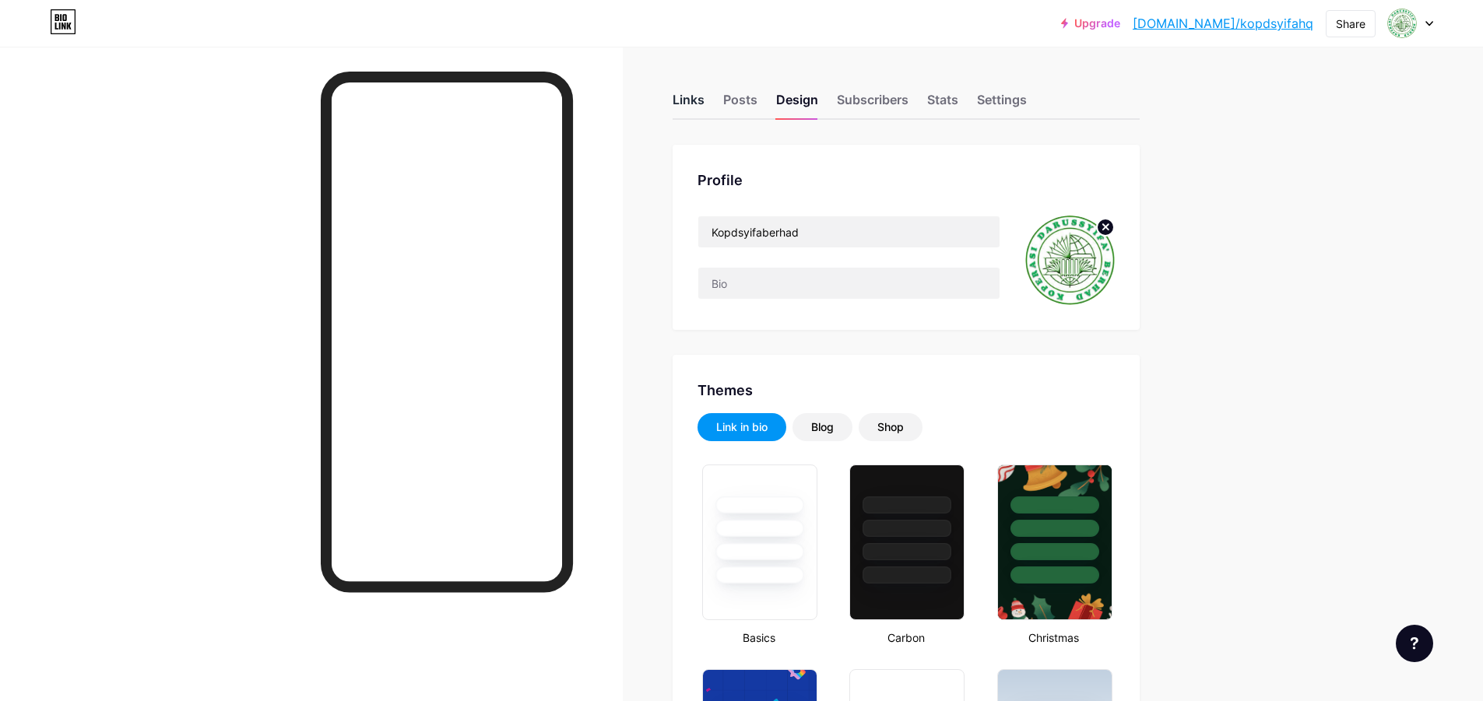
click at [695, 97] on div "Links" at bounding box center [688, 104] width 32 height 28
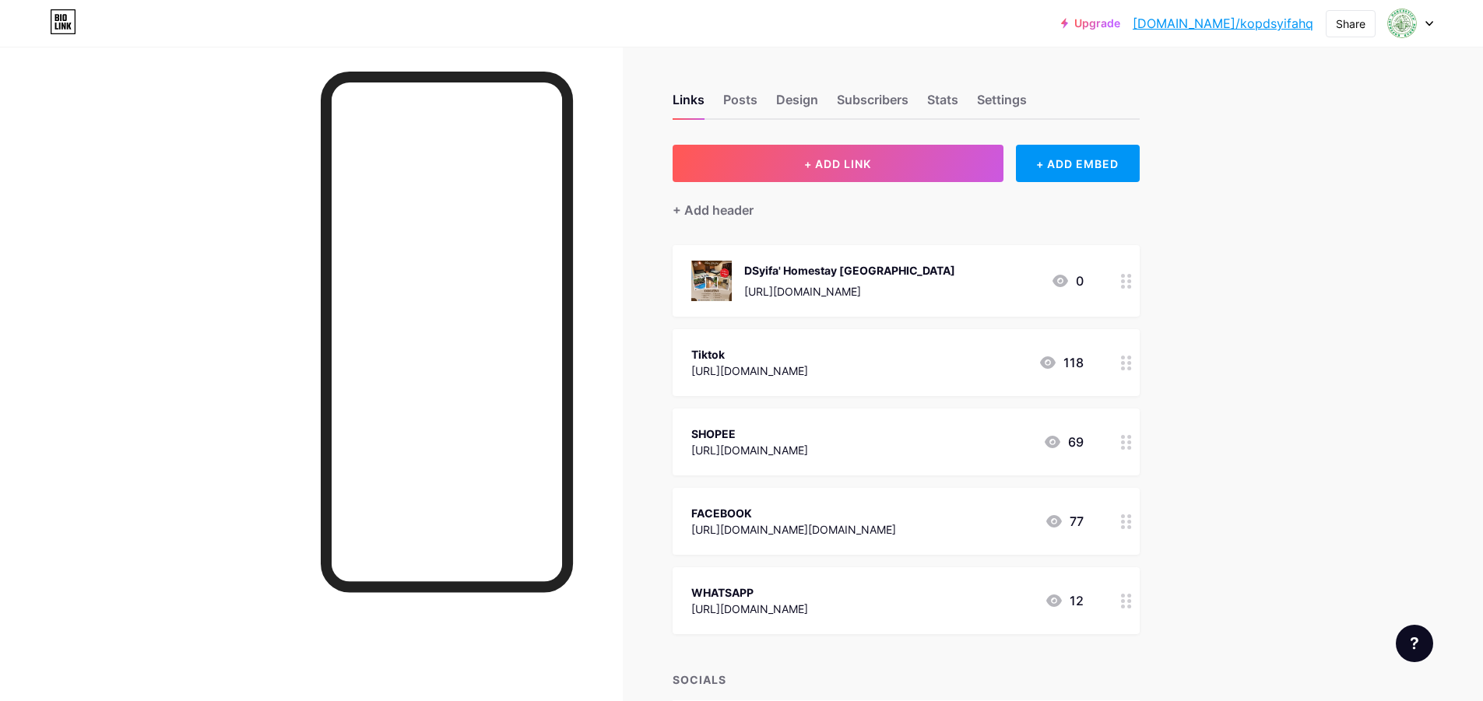
click at [813, 139] on div "Links Posts Design Subscribers Stats Settings + ADD LINK + ADD EMBED + Add head…" at bounding box center [602, 431] width 1205 height 769
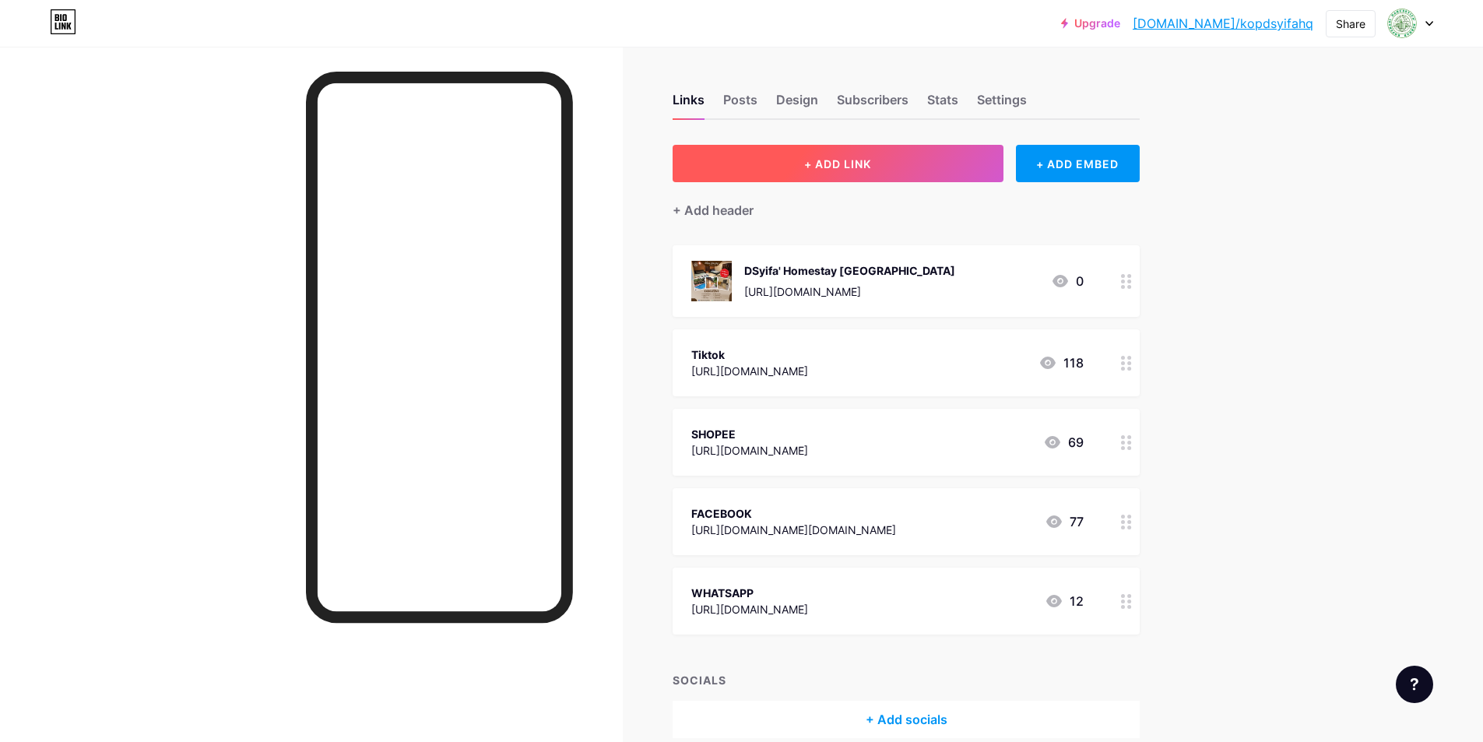
click at [823, 162] on span "+ ADD LINK" at bounding box center [837, 163] width 67 height 13
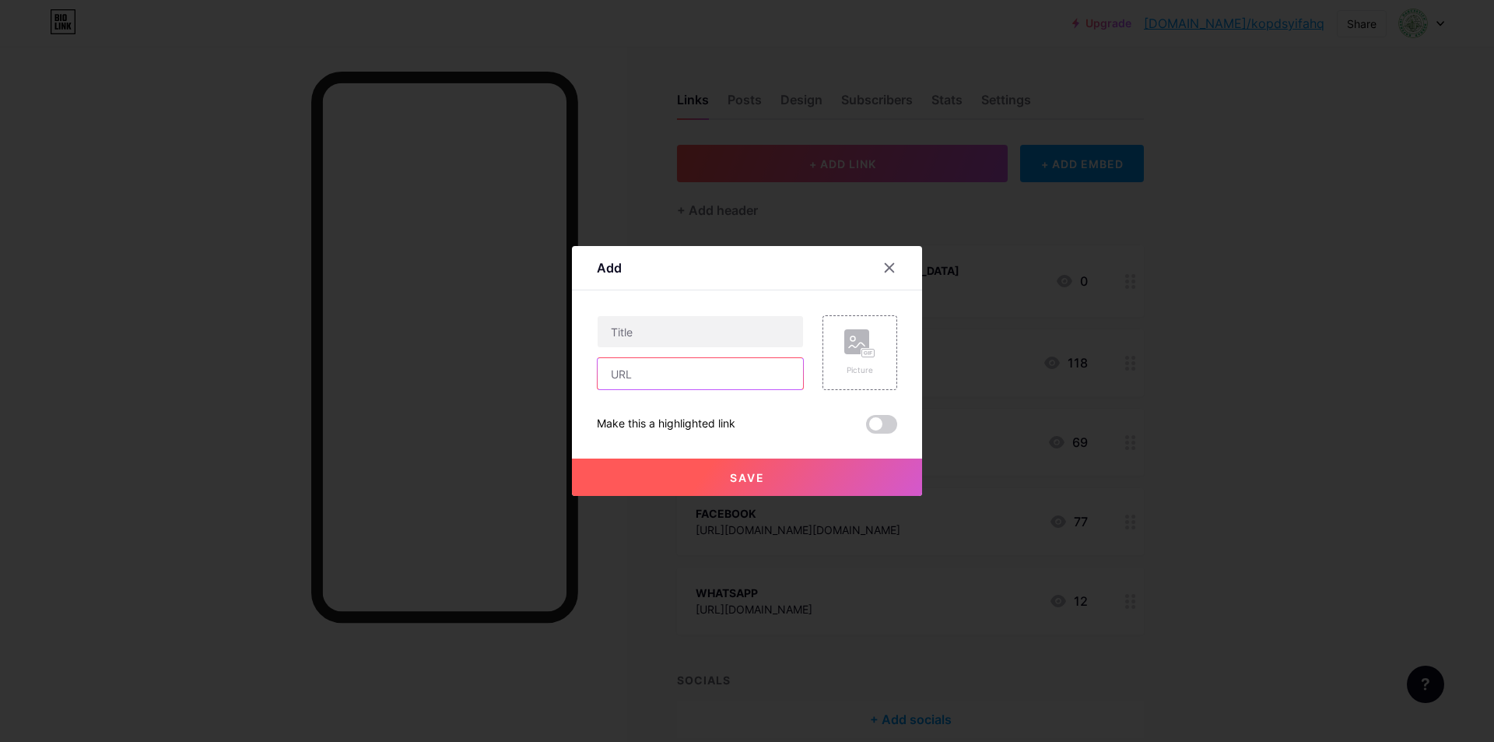
paste input "[URL][DOMAIN_NAME]"
type input "[URL][DOMAIN_NAME]"
click at [714, 339] on input "text" at bounding box center [700, 331] width 205 height 31
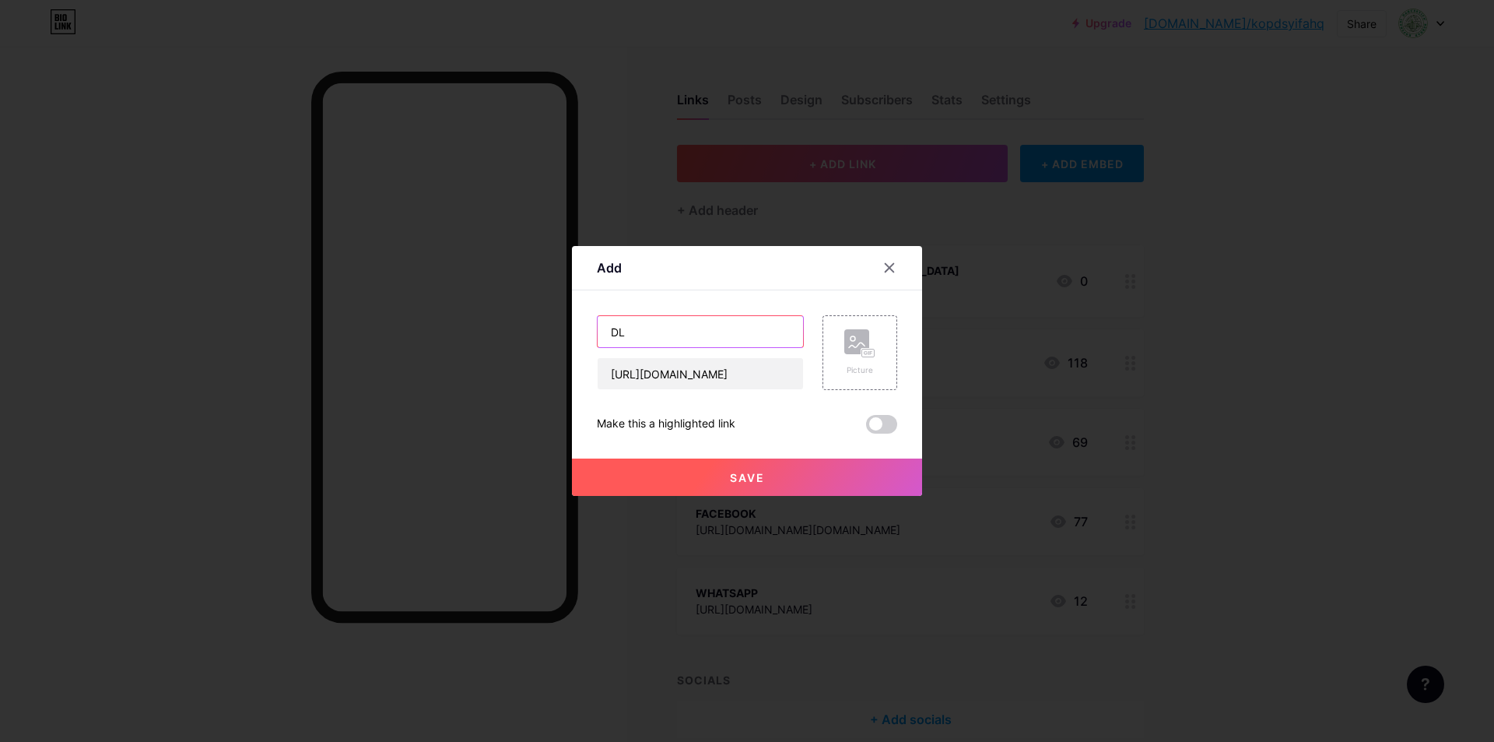
type input "D"
type input "KOLAM PANCING DS LEGACY (KOLAM AIR MASIN)"
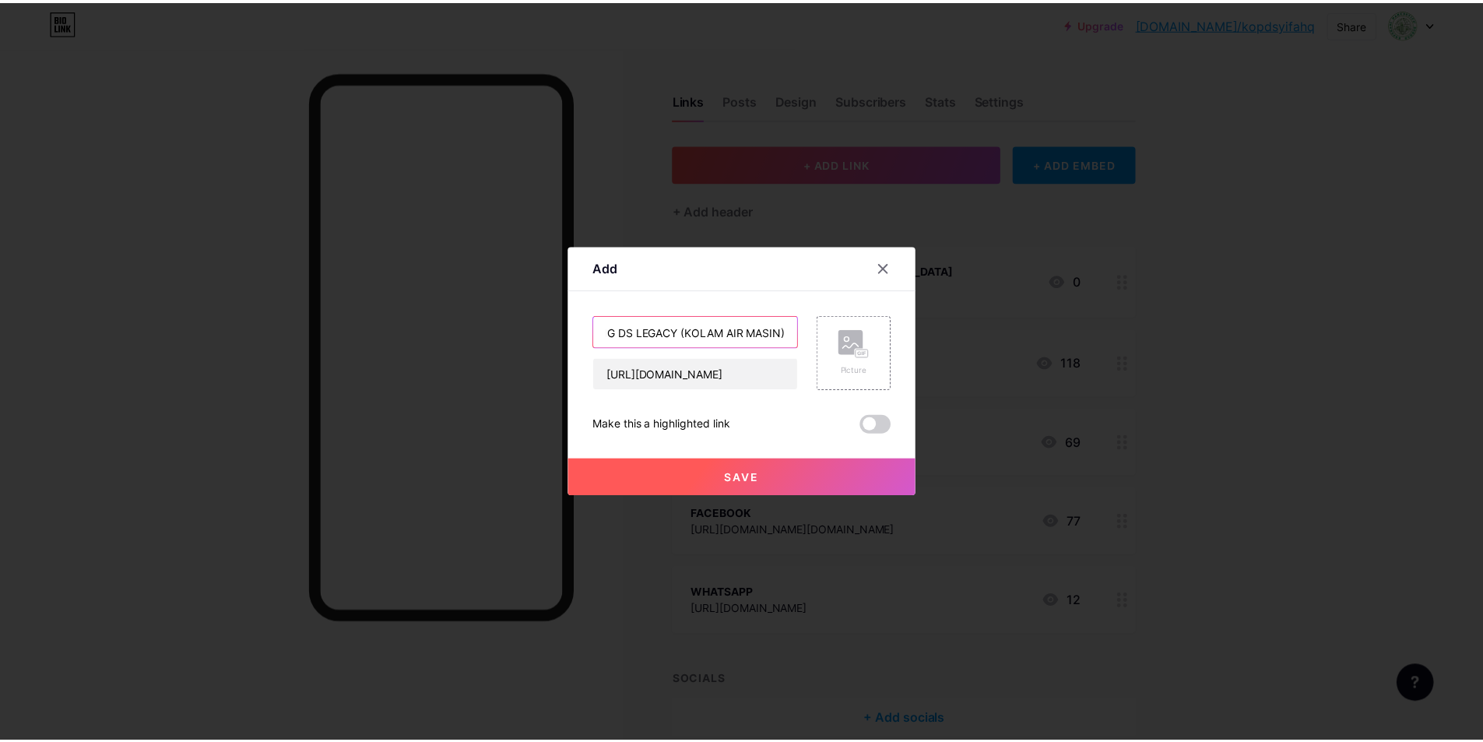
scroll to position [0, 0]
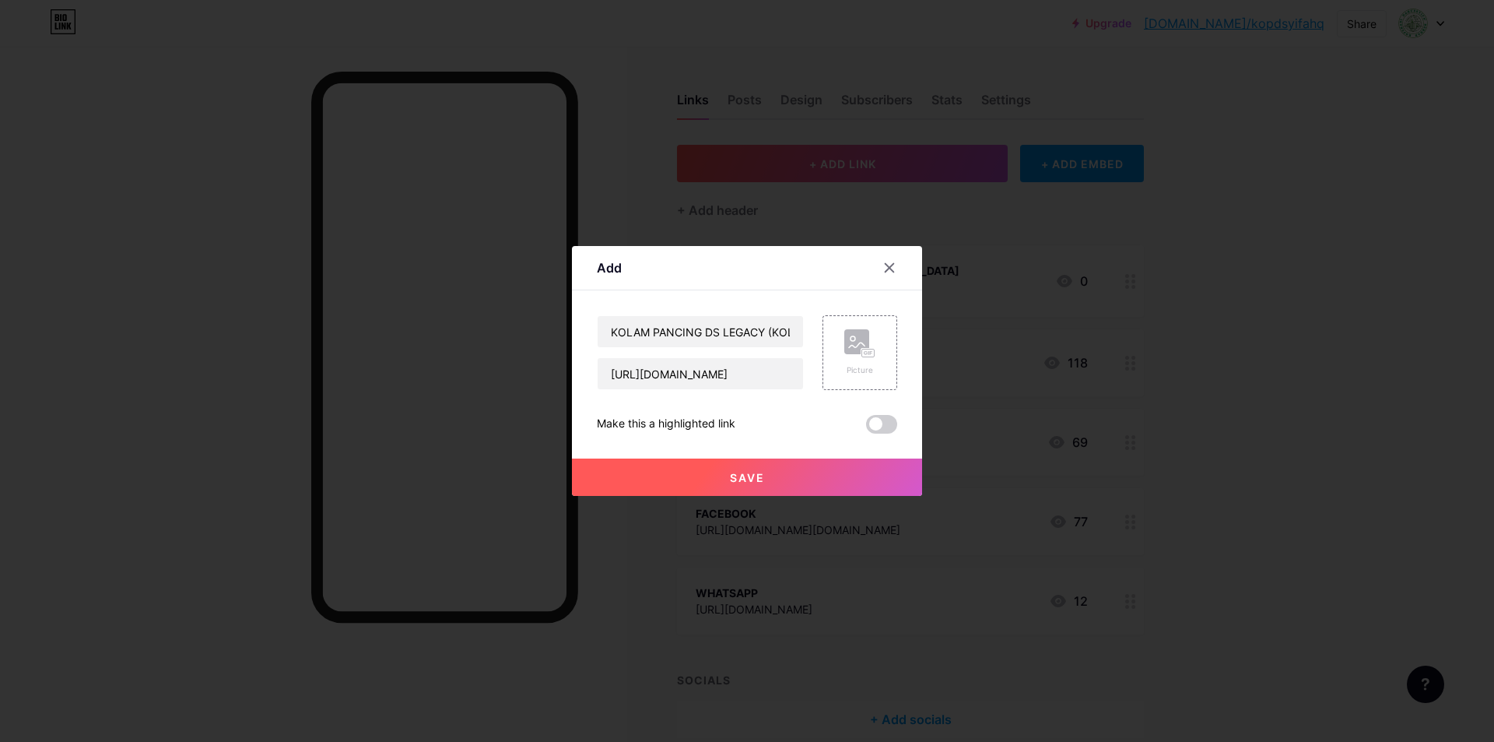
click at [836, 473] on button "Save" at bounding box center [747, 476] width 350 height 37
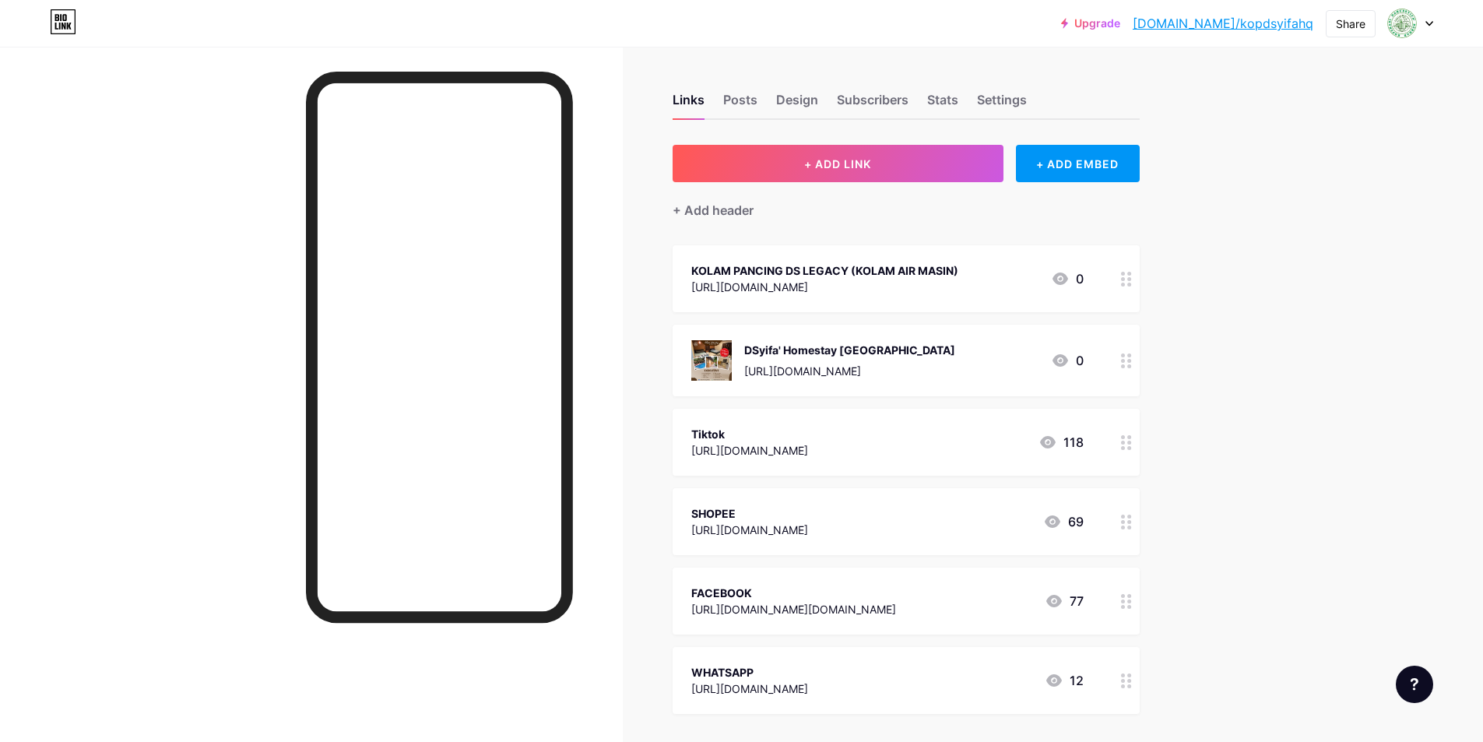
drag, startPoint x: 905, startPoint y: 342, endPoint x: 894, endPoint y: 280, distance: 63.4
click at [894, 280] on span "KOLAM PANCING DS LEGACY (KOLAM AIR MASIN) [URL][DOMAIN_NAME] 0 DSyifa' Homestay…" at bounding box center [905, 479] width 467 height 469
click at [1335, 293] on div "Upgrade [DOMAIN_NAME]/kopdsy... [DOMAIN_NAME]/kopdsyifahq Share Switch accounts…" at bounding box center [741, 447] width 1483 height 895
drag, startPoint x: 1005, startPoint y: 269, endPoint x: 966, endPoint y: 290, distance: 44.2
click at [988, 376] on span "KOLAM PANCING DS LEGACY (KOLAM AIR MASIN) [URL][DOMAIN_NAME] 0 DSyifa' Homestay…" at bounding box center [905, 479] width 467 height 469
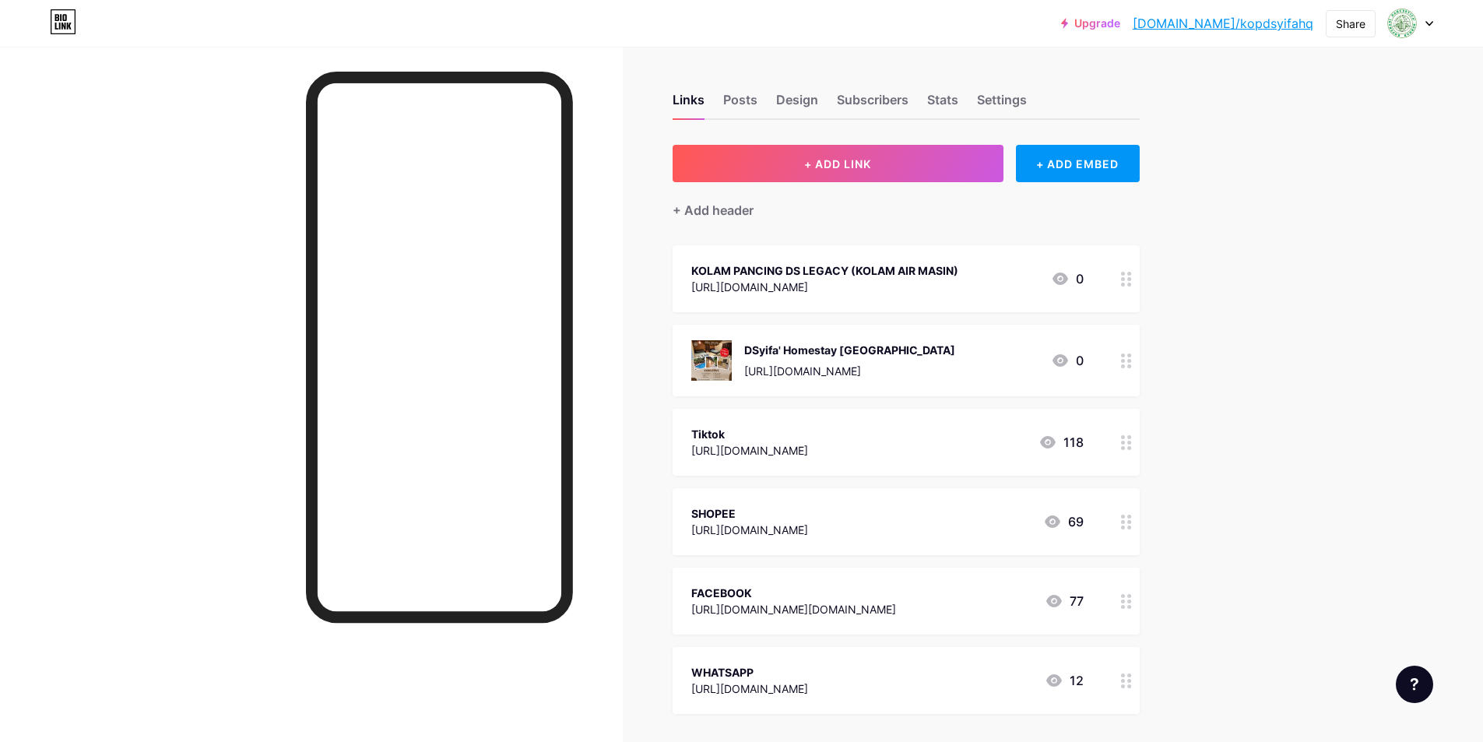
click at [1224, 263] on div "Upgrade [DOMAIN_NAME]/kopdsy... [DOMAIN_NAME]/kopdsyifahq Share Switch accounts…" at bounding box center [741, 447] width 1483 height 895
drag, startPoint x: 967, startPoint y: 281, endPoint x: 1082, endPoint y: 284, distance: 114.5
click at [955, 377] on span "KOLAM PANCING DS LEGACY (KOLAM AIR MASIN) [URL][DOMAIN_NAME] 0 DSyifa' Homestay…" at bounding box center [905, 479] width 467 height 469
click at [1239, 275] on div "Upgrade [DOMAIN_NAME]/kopdsy... [DOMAIN_NAME]/kopdsyifahq Share Switch accounts…" at bounding box center [741, 447] width 1483 height 895
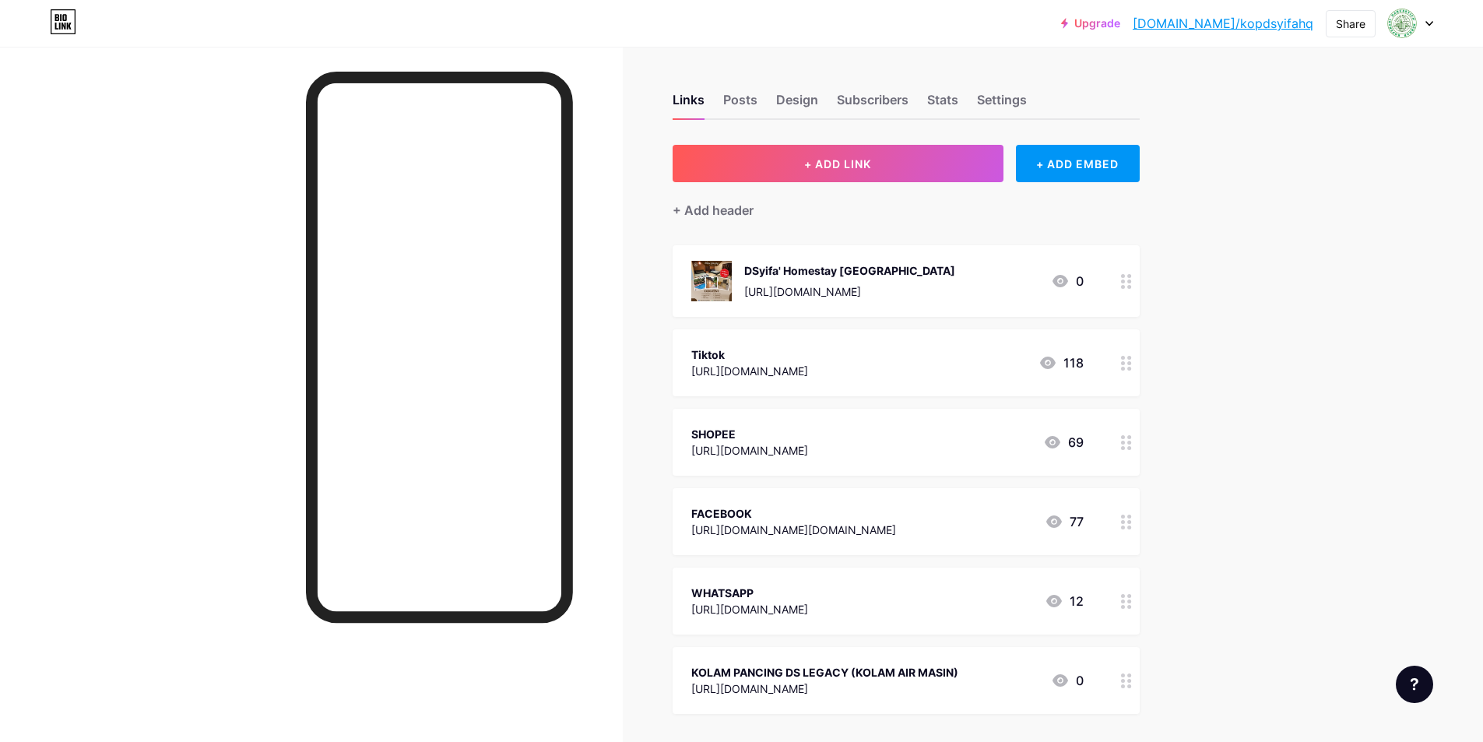
click at [1139, 689] on div at bounding box center [1126, 680] width 26 height 67
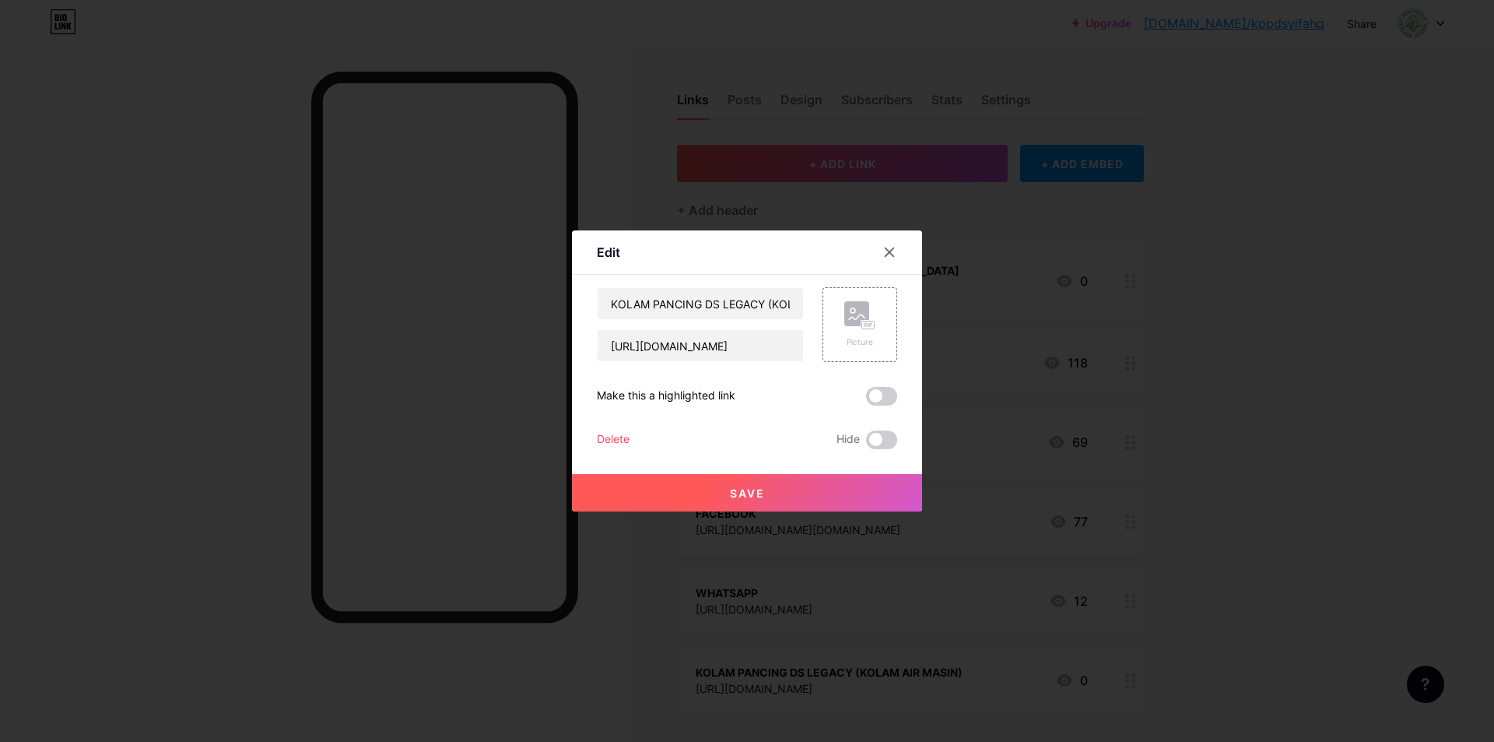
click at [1254, 600] on div at bounding box center [747, 371] width 1494 height 742
